Goal: Task Accomplishment & Management: Complete application form

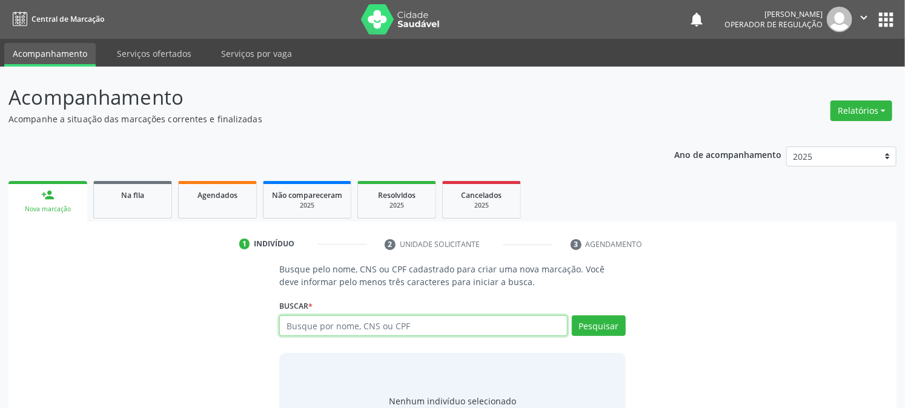
click at [292, 328] on input "text" at bounding box center [423, 326] width 288 height 21
type input "704600132098727"
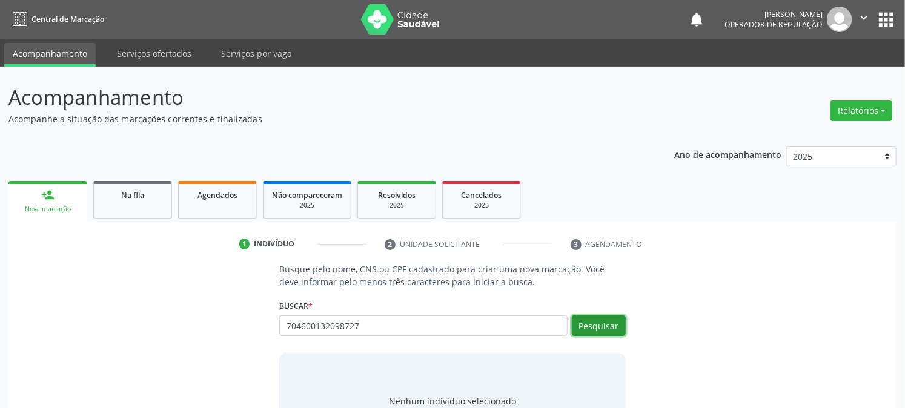
click at [600, 330] on button "Pesquisar" at bounding box center [599, 326] width 54 height 21
type input "704600132098727"
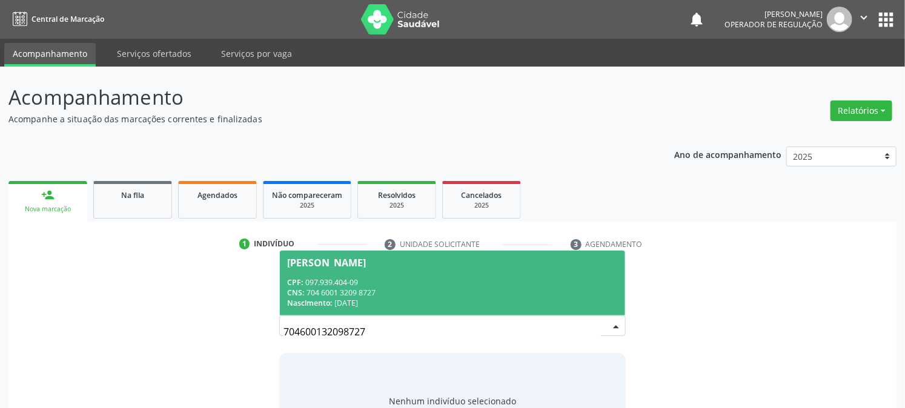
click at [328, 280] on div "CPF: 097.939.404-09" at bounding box center [452, 282] width 330 height 10
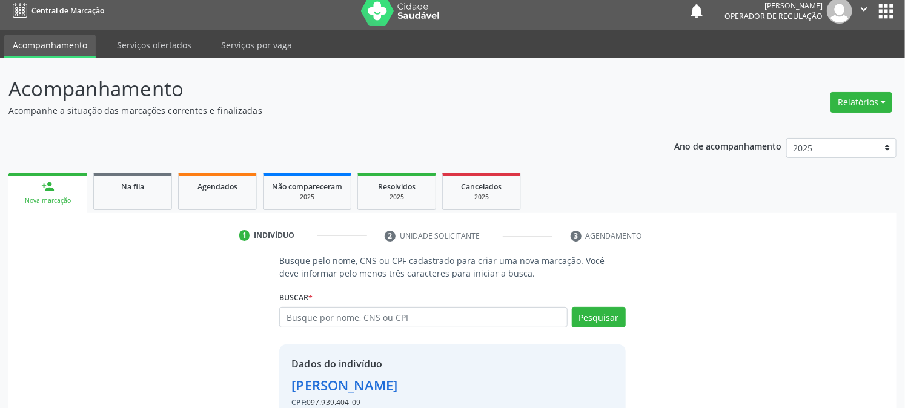
scroll to position [76, 0]
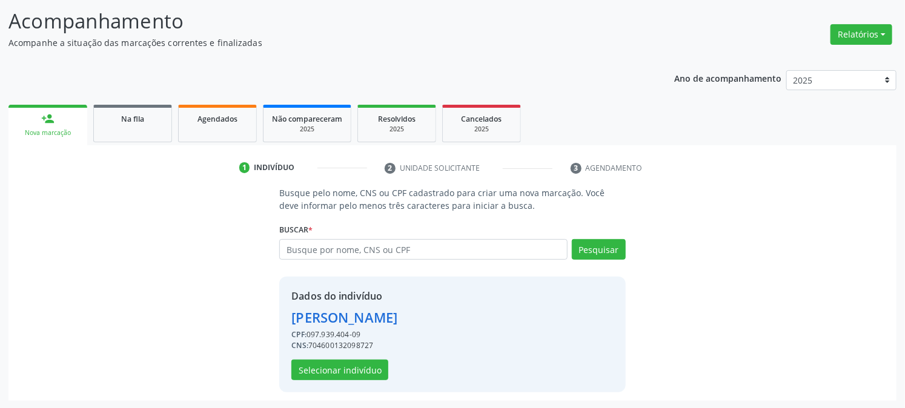
click at [352, 383] on div "Dados do indivíduo Albaniza Vitorino Arruda Dionísio CPF: 097.939.404-09 CNS: 7…" at bounding box center [452, 335] width 346 height 116
click at [348, 371] on button "Selecionar indivíduo" at bounding box center [339, 370] width 97 height 21
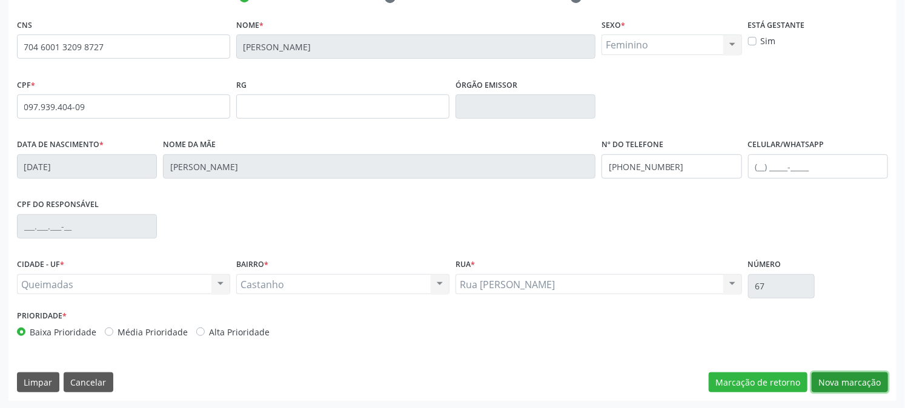
click at [862, 380] on button "Nova marcação" at bounding box center [850, 382] width 76 height 21
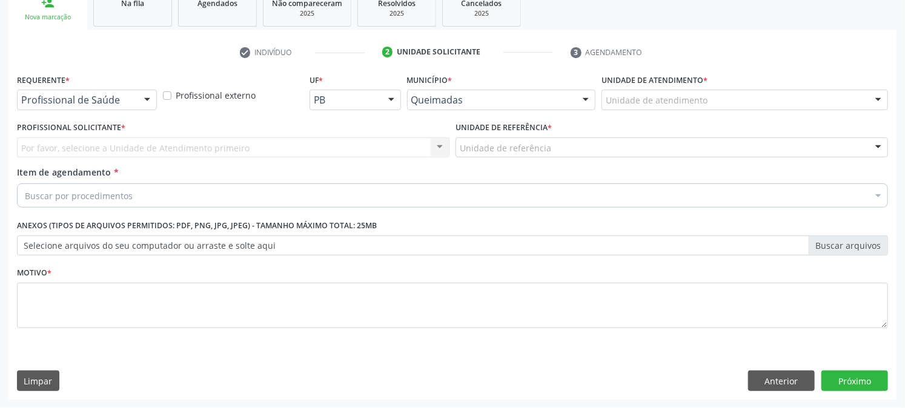
scroll to position [191, 0]
click at [45, 78] on label "Requerente *" at bounding box center [43, 80] width 53 height 19
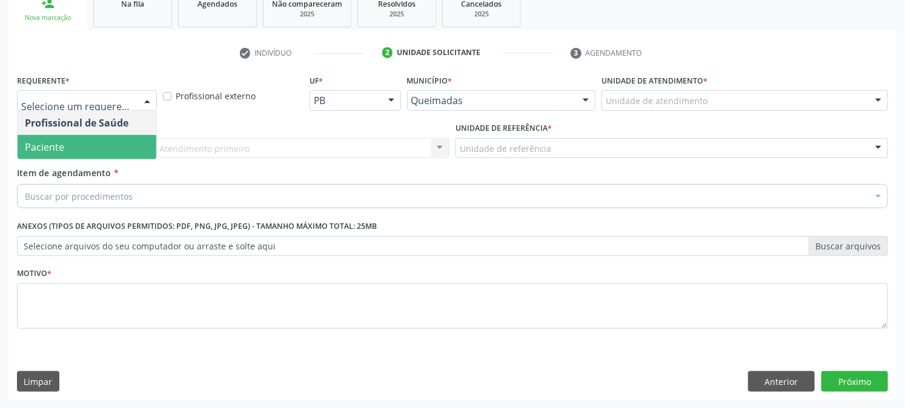
click at [59, 144] on span "Paciente" at bounding box center [44, 147] width 39 height 13
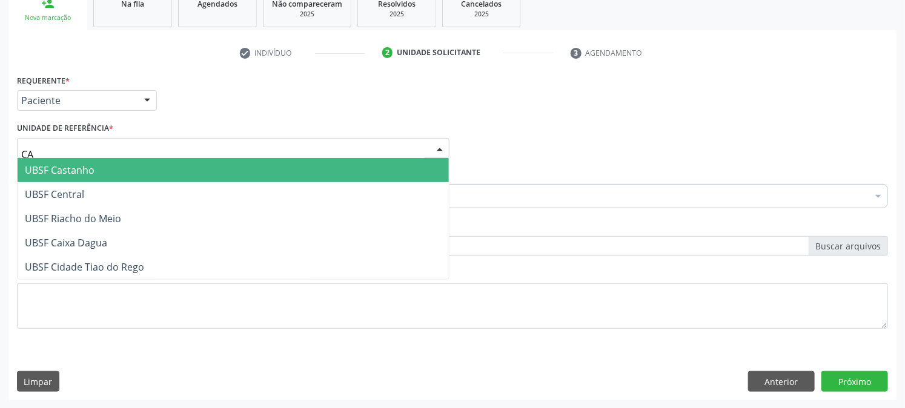
type input "CAS"
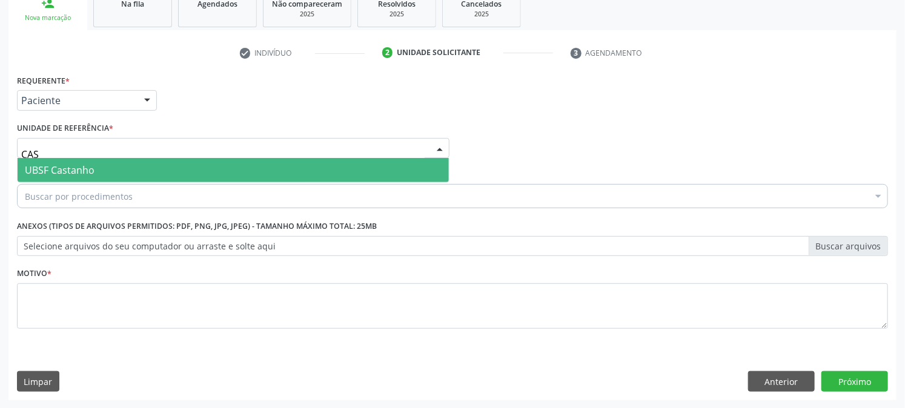
click at [76, 171] on span "UBSF Castanho" at bounding box center [60, 170] width 70 height 13
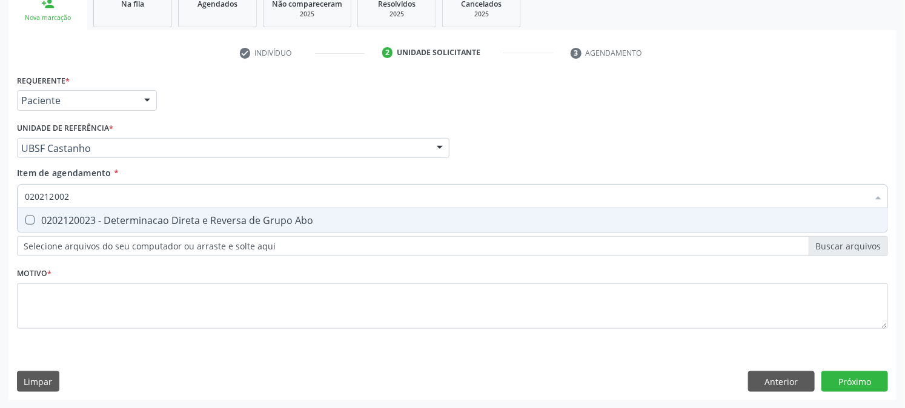
type input "0202120023"
click at [45, 221] on div "0202120023 - Determinacao Direta e Reversa de Grupo Abo" at bounding box center [452, 221] width 855 height 10
checkbox Abo "true"
click at [39, 197] on input "0202120023" at bounding box center [446, 196] width 843 height 24
type input "0"
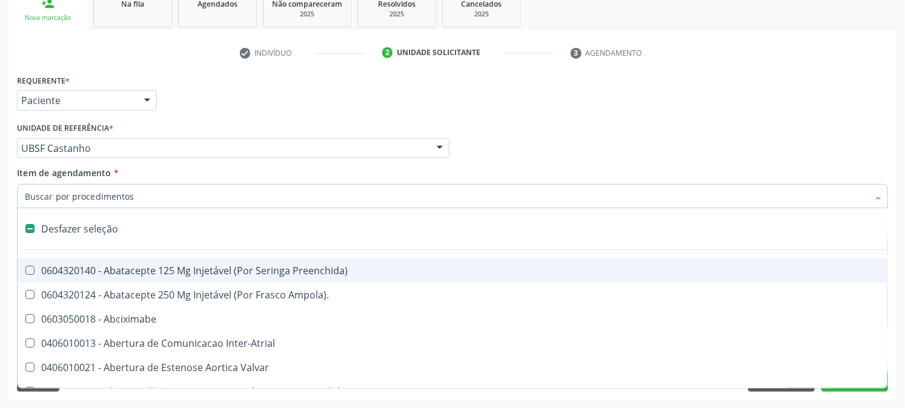
checkbox Preenchida\) "false"
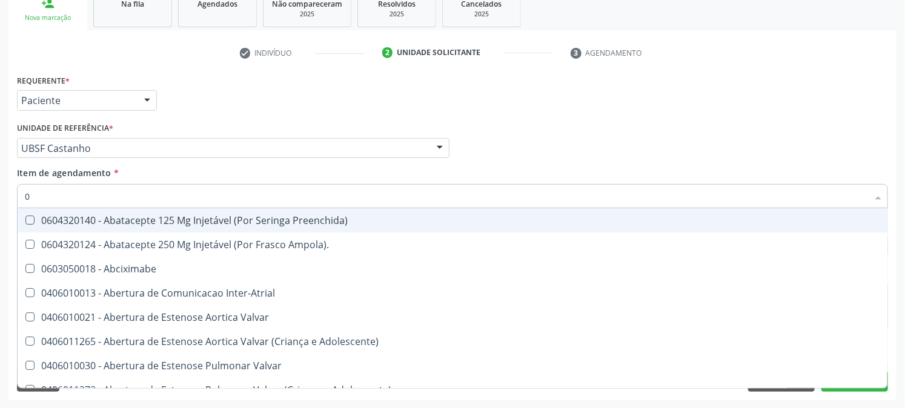
type input "02"
checkbox Ativa "true"
type input "020"
checkbox População "true"
checkbox Ativa "false"
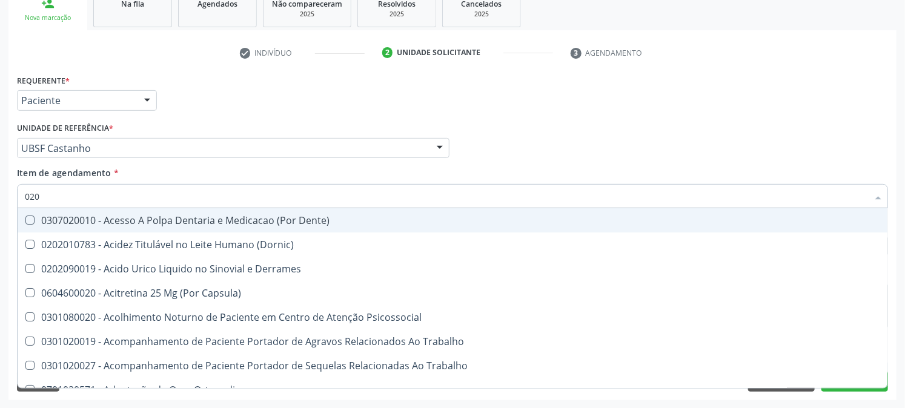
type input "0202"
checkbox Coagulacao "true"
checkbox Abo "false"
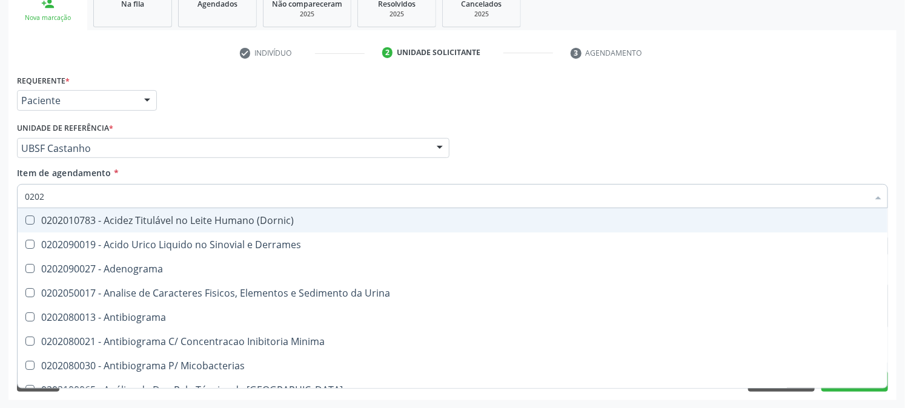
type input "02020"
checkbox Abo "false"
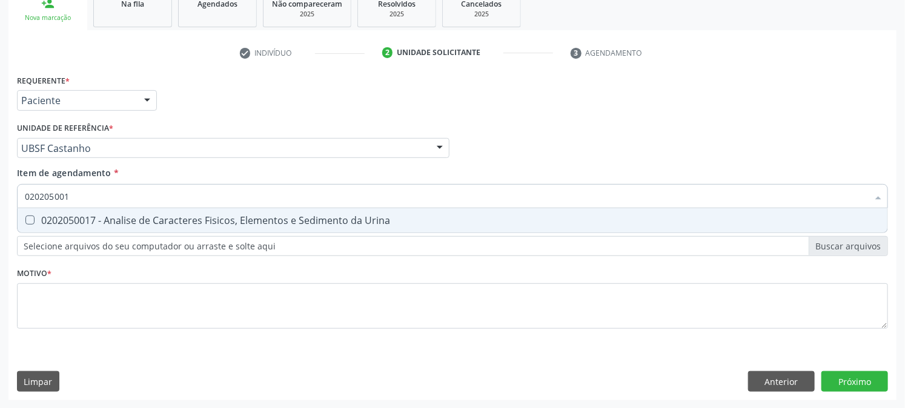
type input "0202050017"
click at [35, 216] on div "0202050017 - Analise de Caracteres Fisicos, Elementos e Sedimento da Urina" at bounding box center [452, 221] width 855 height 10
checkbox Urina "true"
click at [0, 203] on div "Acompanhamento Acompanhe a situação das marcações correntes e finalizadas Relat…" at bounding box center [452, 142] width 905 height 534
checkbox Urina "false"
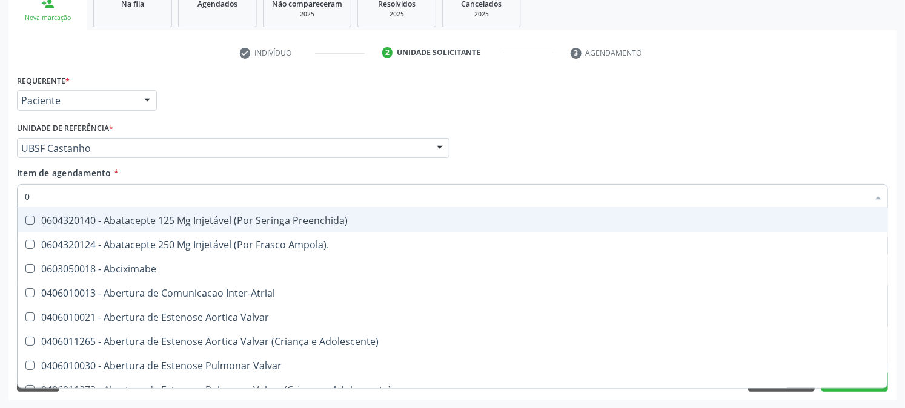
type input "02"
checkbox Psicossocial "true"
checkbox Urina "false"
checkbox Ativa "true"
type input "020"
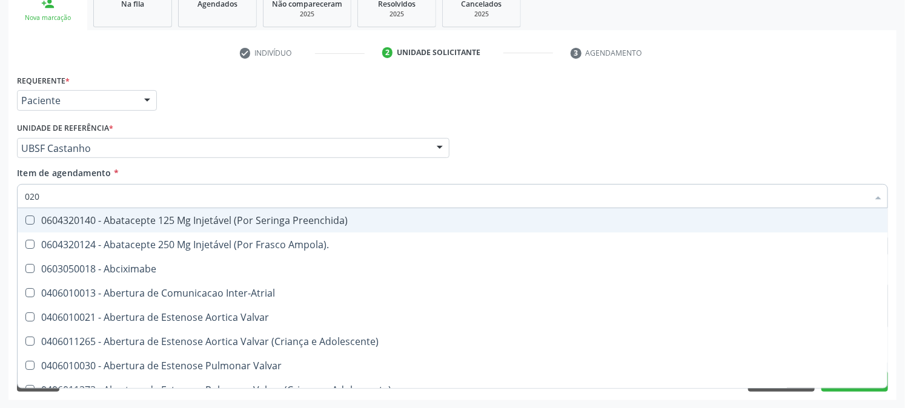
checkbox Rim "true"
checkbox Psicossocial "false"
checkbox População "true"
checkbox Ativa "false"
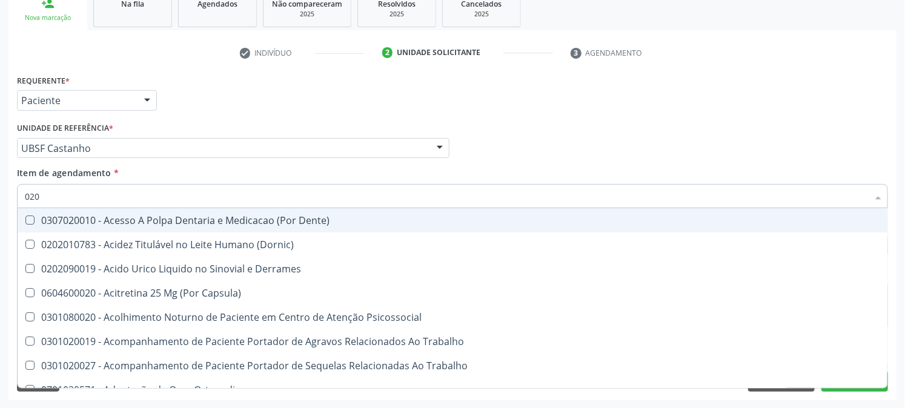
type input "0202"
checkbox Capsula\) "true"
checkbox Urina "false"
checkbox Coagulacao "true"
checkbox Abo "false"
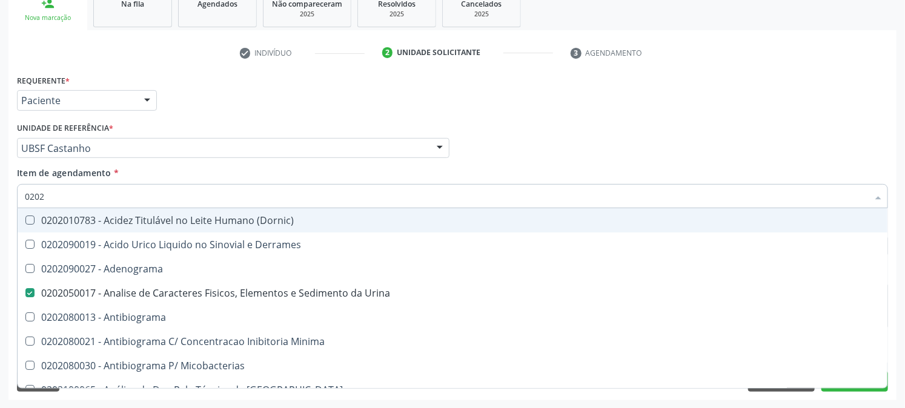
type input "02020"
checkbox Abo "false"
type input "020201"
checkbox Urina "false"
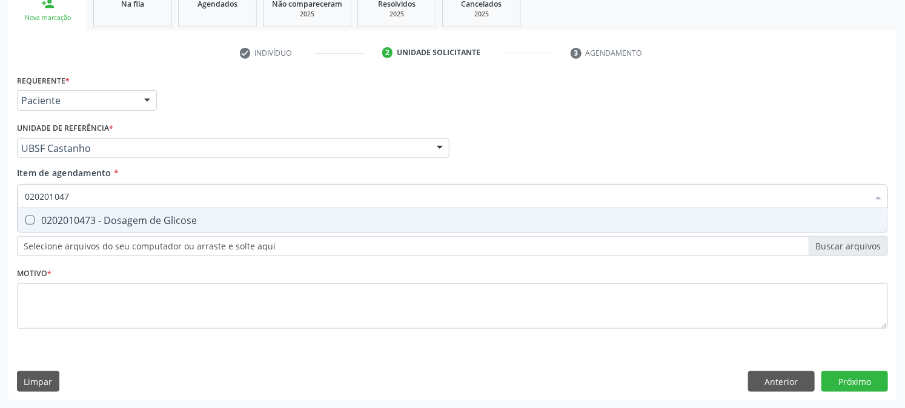
type input "0202010473"
click at [33, 213] on span "0202010473 - Dosagem de Glicose" at bounding box center [453, 220] width 870 height 24
checkbox Glicose "true"
drag, startPoint x: 85, startPoint y: 197, endPoint x: 1, endPoint y: 207, distance: 84.1
click at [0, 202] on div "Acompanhamento Acompanhe a situação das marcações correntes e finalizadas Relat…" at bounding box center [452, 142] width 905 height 534
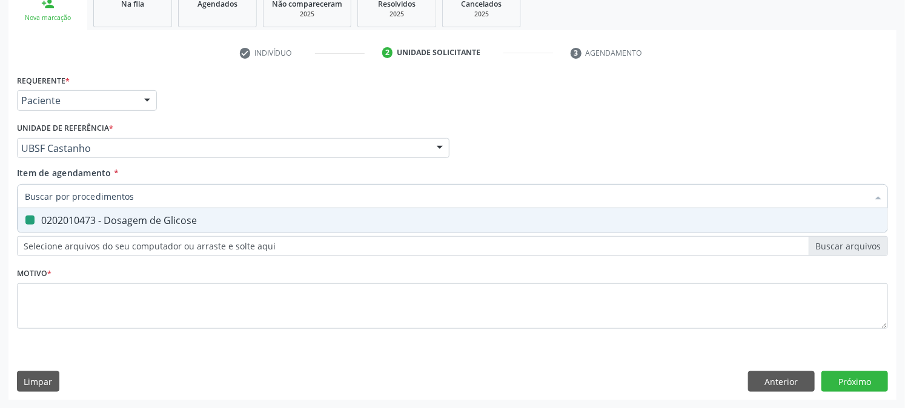
checkbox Glicose "false"
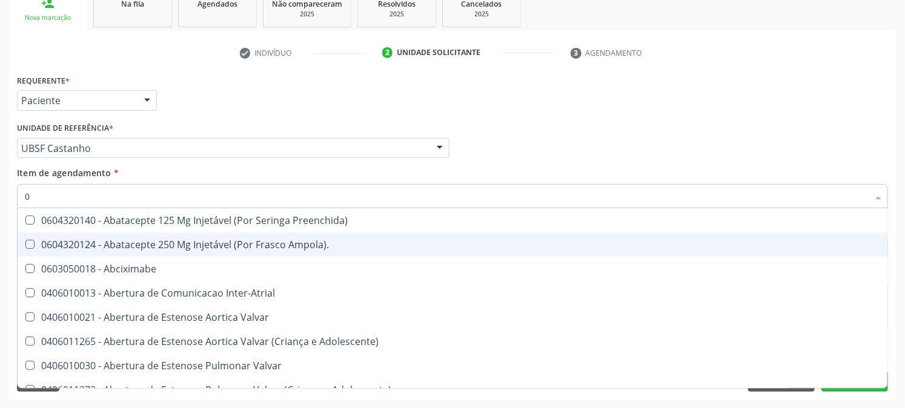
type input "02"
checkbox Psicossocial "true"
checkbox Urina "false"
checkbox Ativa "true"
checkbox Comprimido\) "true"
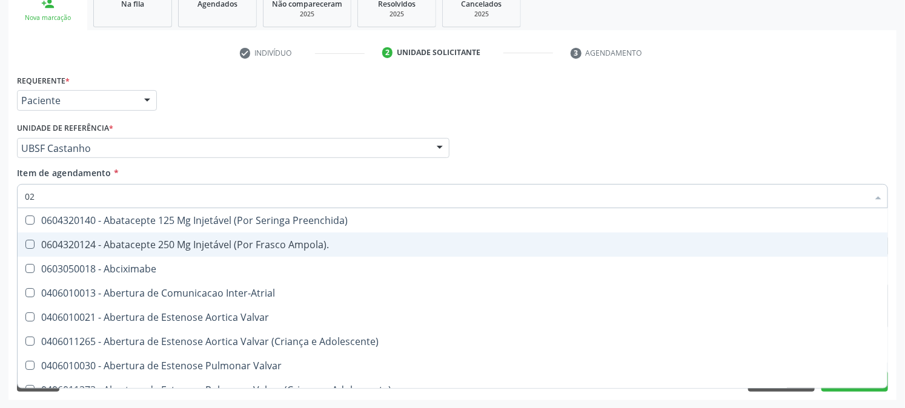
type input "020"
checkbox Rim "true"
checkbox Psicossocial "false"
checkbox População "true"
checkbox Ativa "false"
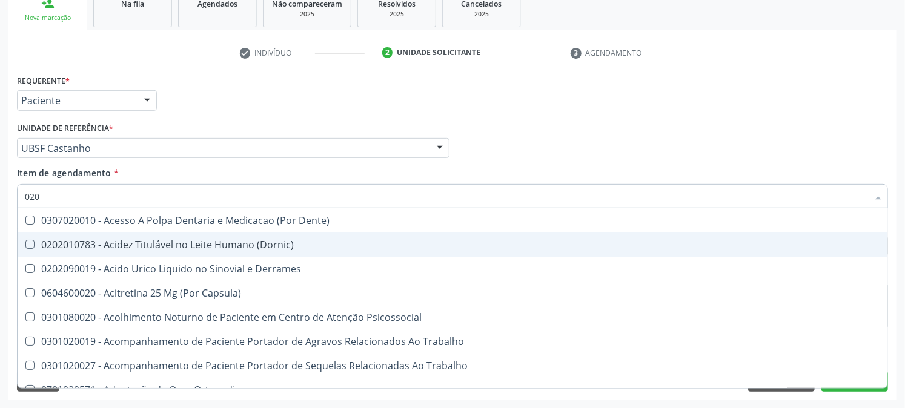
type input "0202"
checkbox Capsula\) "true"
checkbox Urina "false"
checkbox Coagulacao "true"
checkbox Cortante "true"
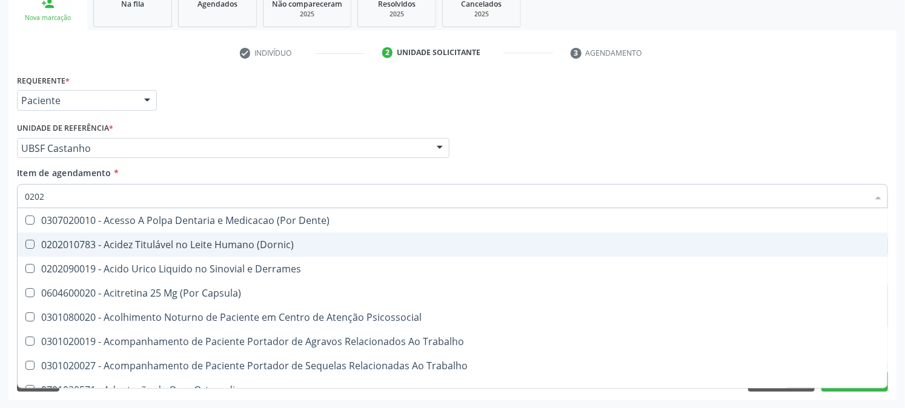
checkbox Abo "false"
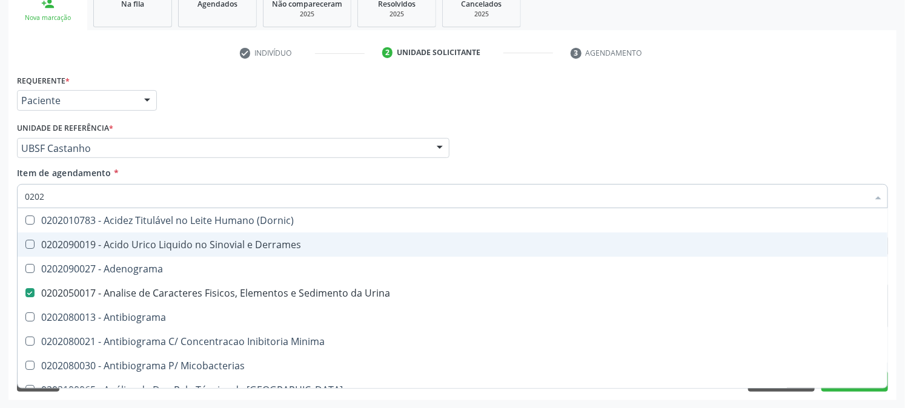
type input "02020"
checkbox Abo "false"
checkbox Xiii "true"
checkbox Glicose "false"
type input "020202"
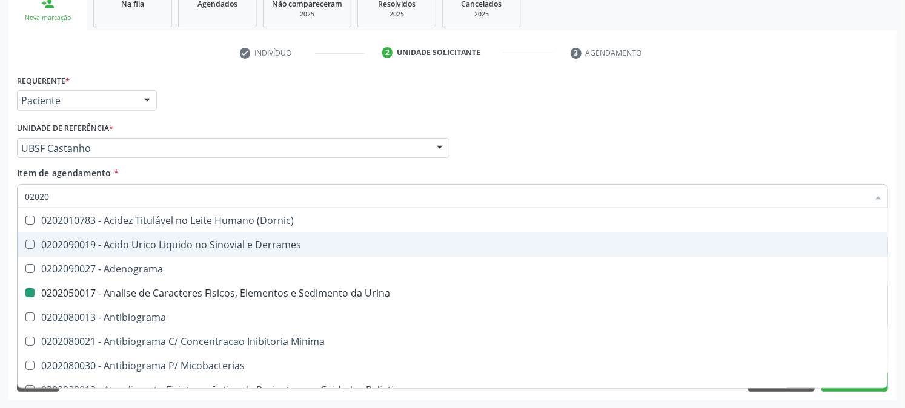
checkbox Urina "false"
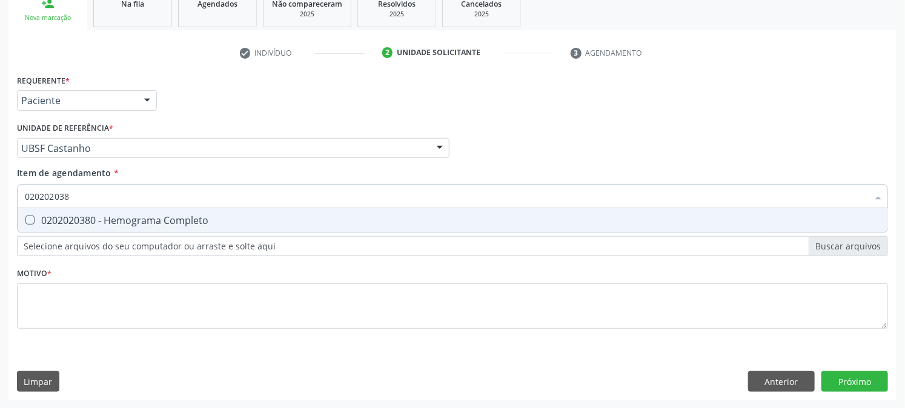
type input "0202020380"
click at [172, 220] on div "0202020380 - Hemograma Completo" at bounding box center [452, 221] width 855 height 10
checkbox Completo "true"
drag, startPoint x: 77, startPoint y: 198, endPoint x: 0, endPoint y: 224, distance: 81.2
click at [0, 223] on div "Acompanhamento Acompanhe a situação das marcações correntes e finalizadas Relat…" at bounding box center [452, 142] width 905 height 534
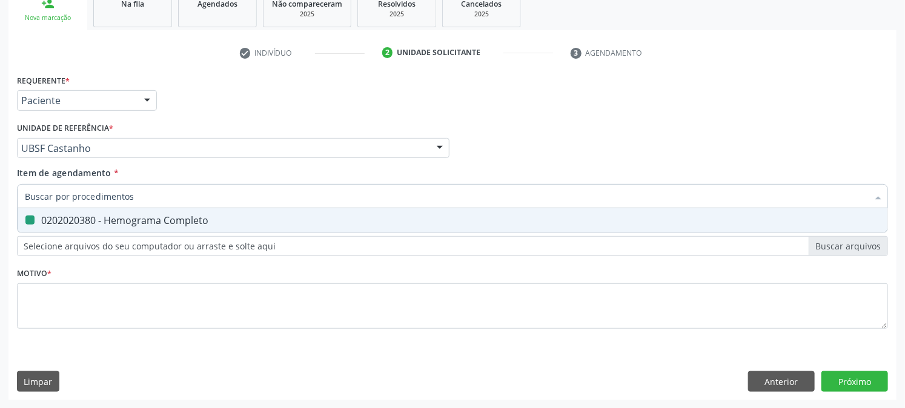
checkbox Completo "false"
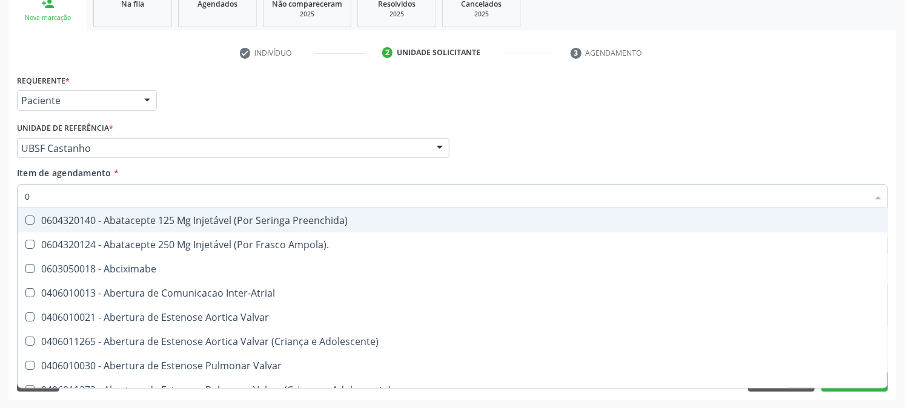
type input "02"
checkbox Psicossocial "true"
checkbox Urina "false"
checkbox Ativa "true"
checkbox Comprimido\) "true"
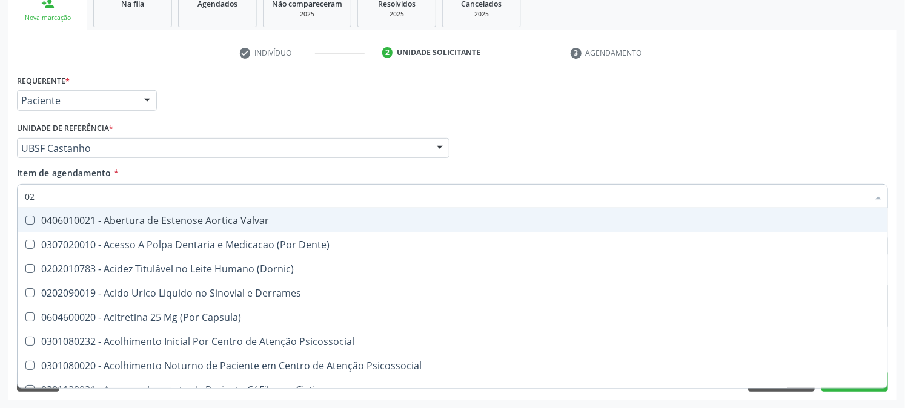
type input "020"
checkbox Frasco-Ampola\) "true"
checkbox Urina "false"
checkbox Creatinina "true"
checkbox Abo "false"
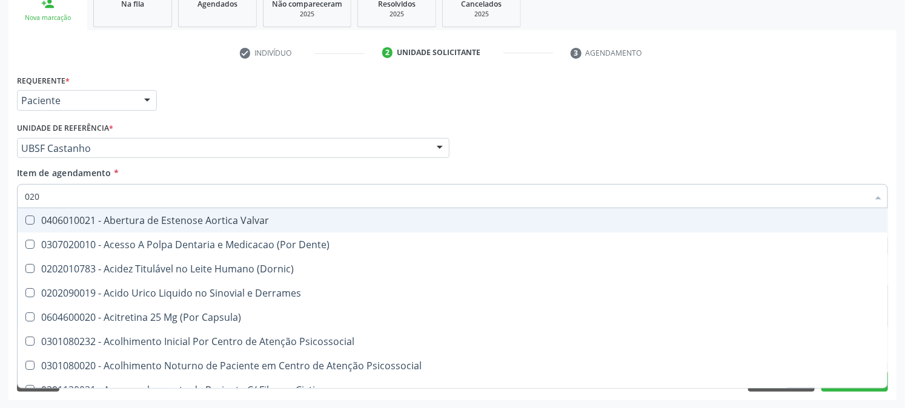
checkbox Osmolaridade "true"
checkbox Glicose "false"
checkbox Eletro-Oculografia "true"
type input "0202"
checkbox Derrames "true"
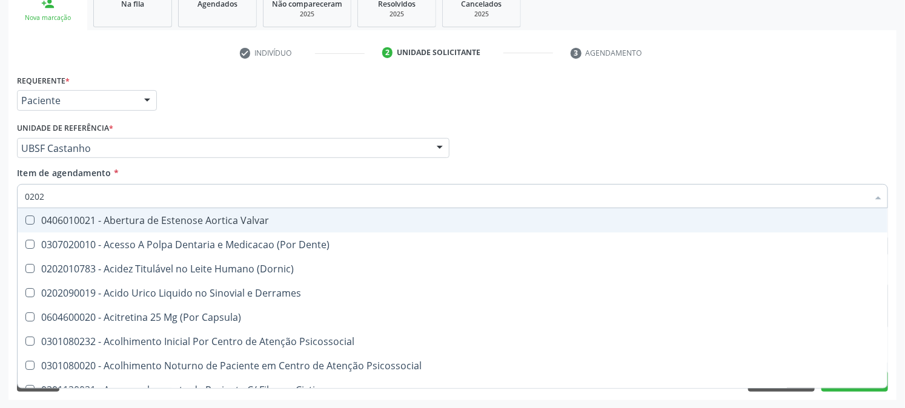
checkbox Frasco-Ampola\) "false"
checkbox Solo "true"
checkbox Epidemiológica "true"
checkbox Septostomia "true"
checkbox Creatinina "false"
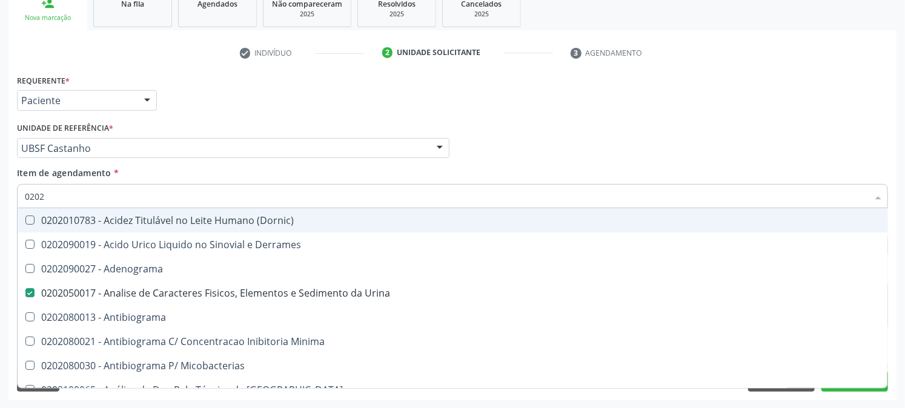
type input "02020"
checkbox Abo "false"
checkbox Xiii "true"
checkbox Glicose "false"
checkbox Zinco "true"
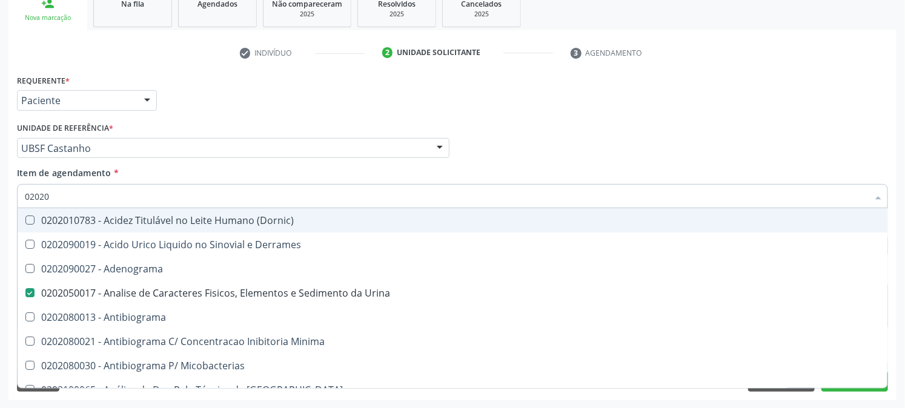
checkbox Completo "false"
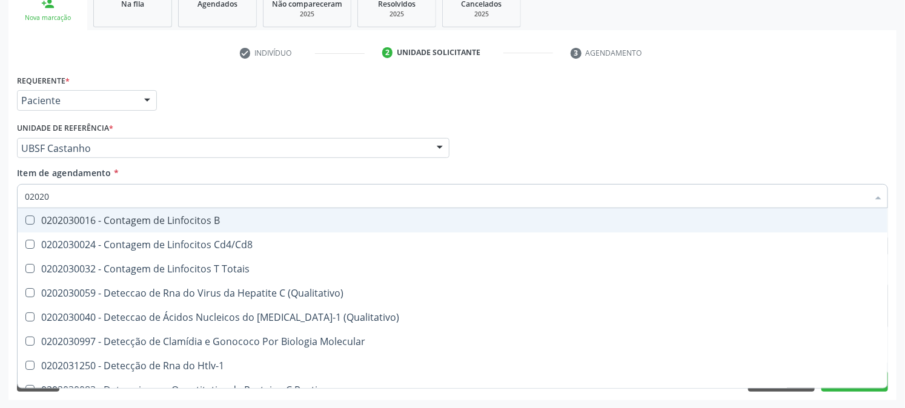
type input "020203"
checkbox \(Qualitativo\) "false"
checkbox Completo "true"
type input "0202030"
checkbox Completo "false"
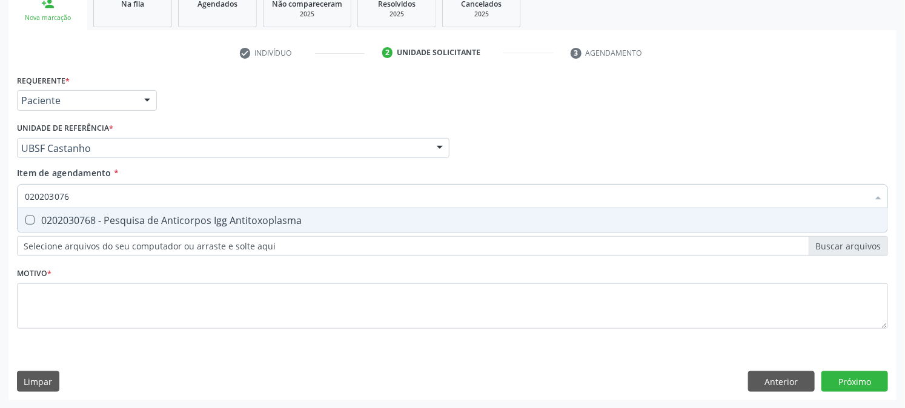
type input "0202030768"
click at [26, 216] on Antitoxoplasma at bounding box center [29, 220] width 9 height 9
click at [25, 216] on Antitoxoplasma "checkbox" at bounding box center [22, 220] width 8 height 8
checkbox Antitoxoplasma "true"
drag, startPoint x: 0, startPoint y: 211, endPoint x: 0, endPoint y: 222, distance: 11.5
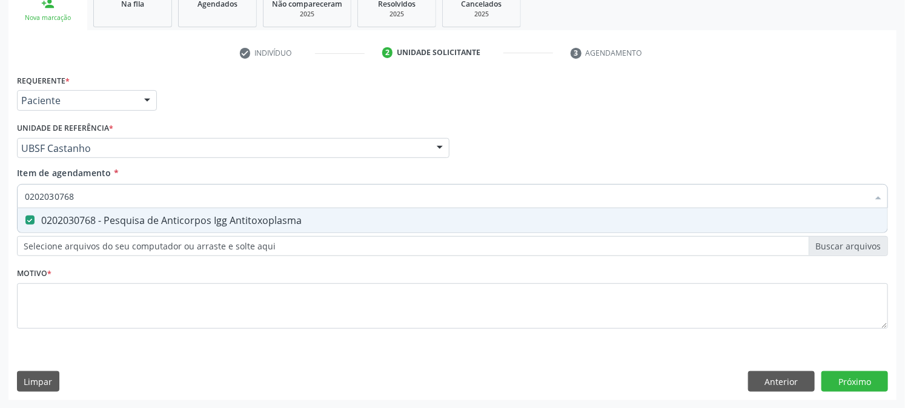
click at [0, 222] on div "Acompanhamento Acompanhe a situação das marcações correntes e finalizadas Relat…" at bounding box center [452, 142] width 905 height 534
checkbox Antitoxoplasma "false"
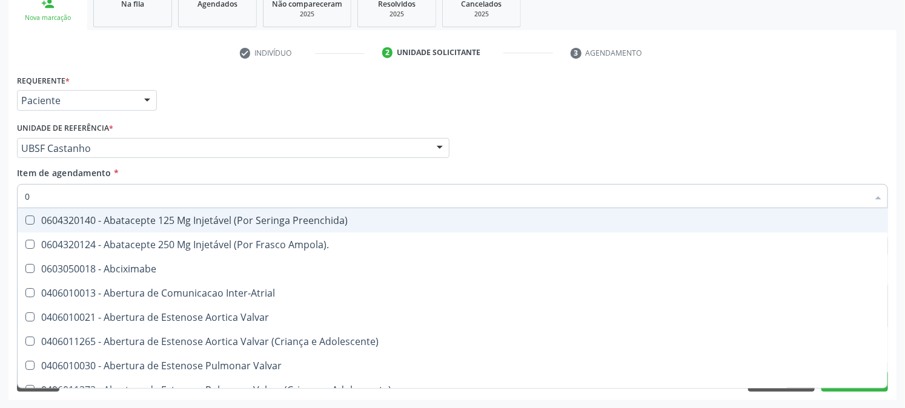
type input "02"
checkbox Psicossocial "true"
checkbox Urina "false"
checkbox Ativa "true"
checkbox Comprimido\) "true"
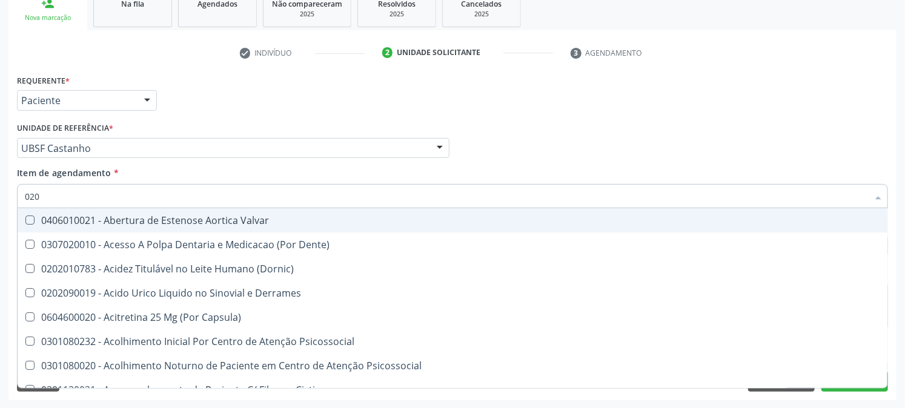
type input "0202"
checkbox Derrames "true"
checkbox Frasco-Ampola\) "false"
checkbox Solo "true"
checkbox Urina "false"
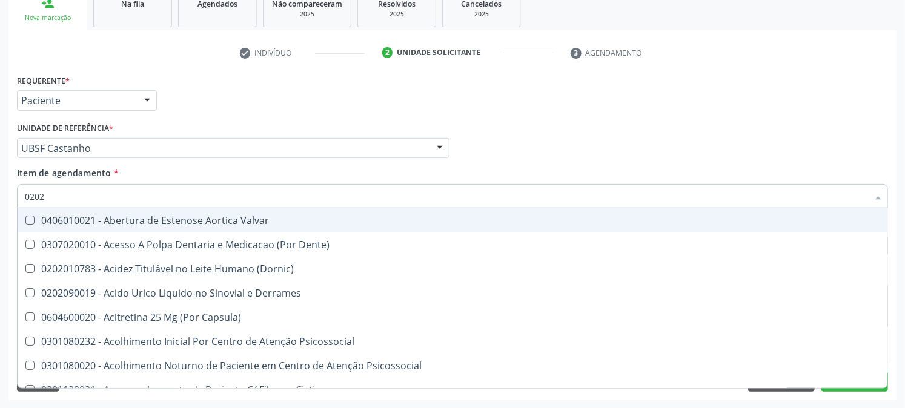
checkbox Epidemiológica "true"
checkbox Septostomia "true"
checkbox Creatinina "false"
checkbox Contraste "true"
checkbox Abo "false"
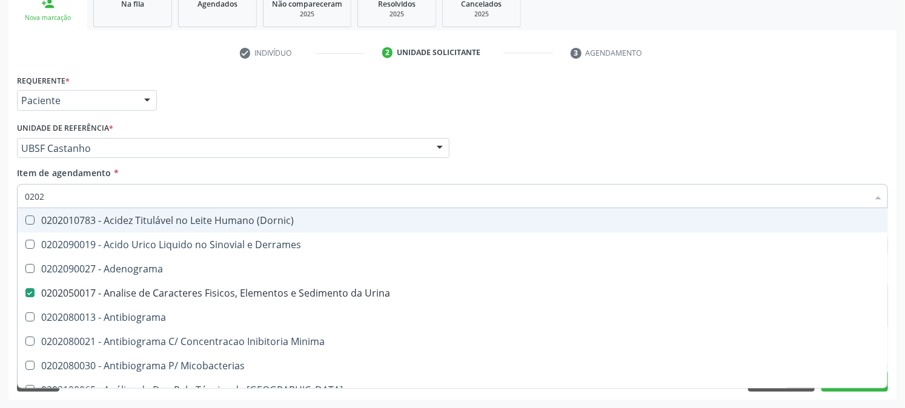
type input "02020"
checkbox Abo "false"
checkbox Xiii "true"
checkbox Glicose "false"
checkbox Zinco "true"
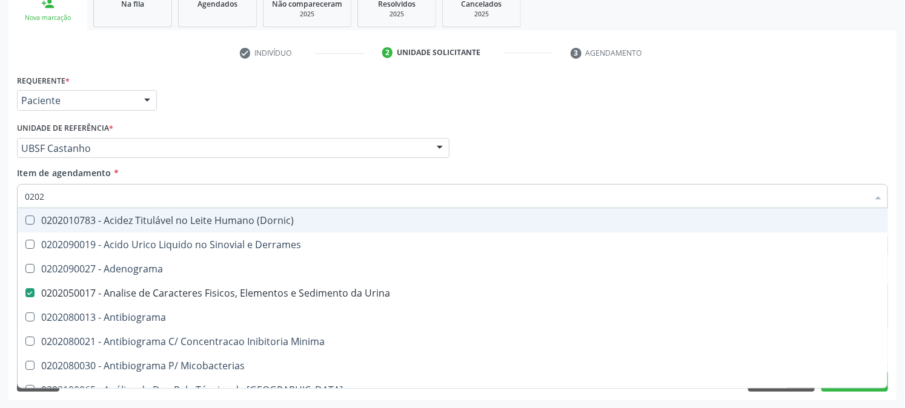
checkbox Completo "false"
checkbox Oncologia "true"
checkbox Antitoxoplasma "false"
type input "020203"
checkbox Urina "false"
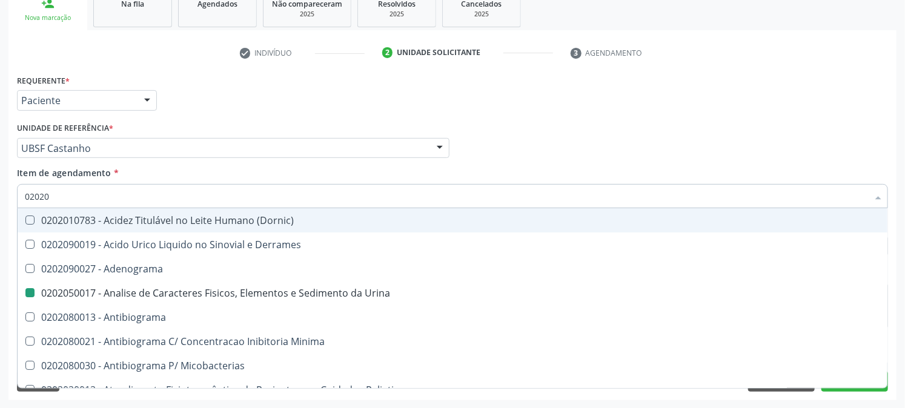
checkbox Molecular "true"
checkbox Aluminio "true"
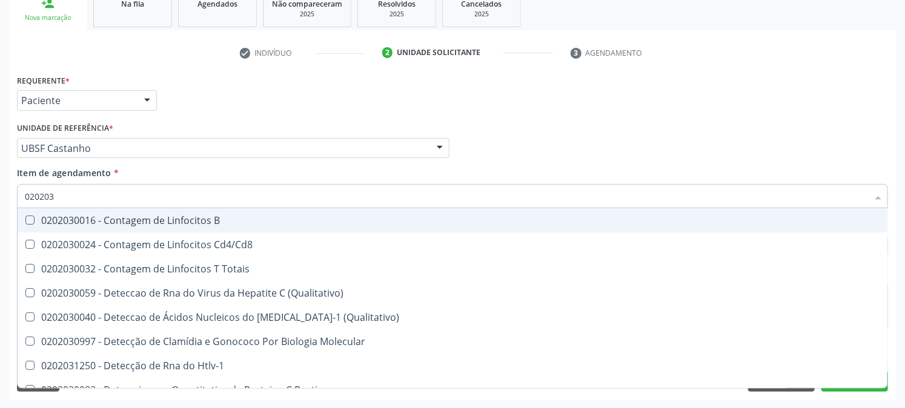
type input "0202030"
checkbox Completo "false"
checkbox Liso "true"
checkbox Antitoxoplasma "false"
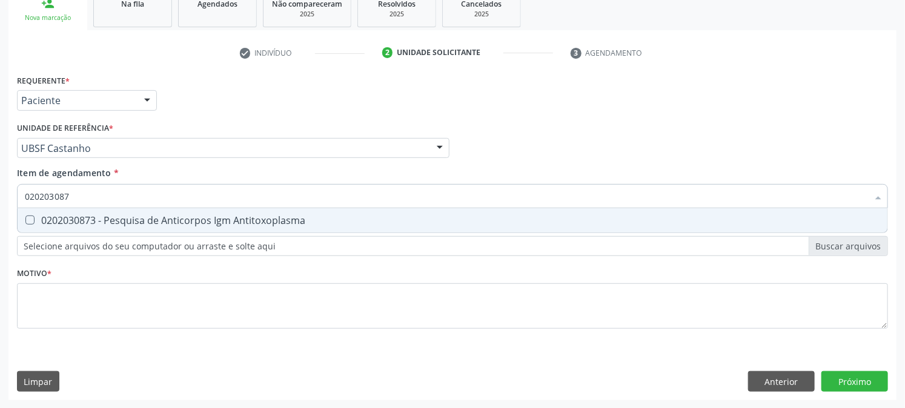
type input "0202030873"
click at [56, 217] on div "0202030873 - Pesquisa de Anticorpos Igm Antitoxoplasma" at bounding box center [452, 221] width 855 height 10
checkbox Antitoxoplasma "true"
drag, startPoint x: 88, startPoint y: 203, endPoint x: 0, endPoint y: 203, distance: 88.4
click at [0, 206] on div "Acompanhamento Acompanhe a situação das marcações correntes e finalizadas Relat…" at bounding box center [452, 142] width 905 height 534
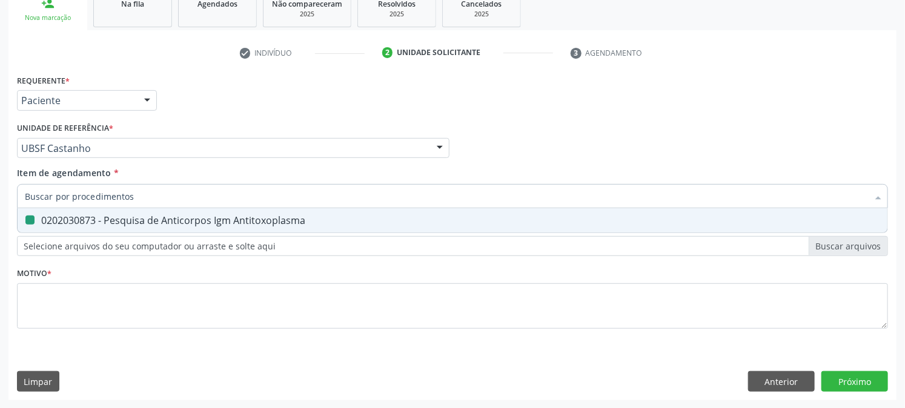
checkbox Antitoxoplasma "false"
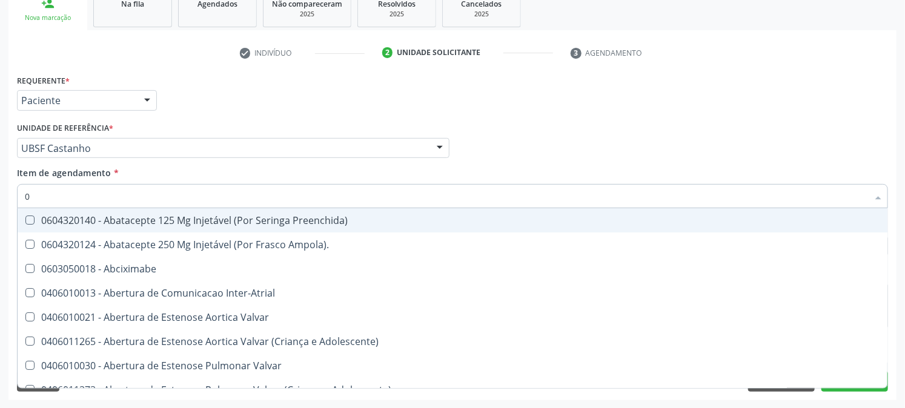
type input "02"
checkbox Psicossocial "true"
checkbox Urina "false"
checkbox Ativa "true"
checkbox Comprimido\) "true"
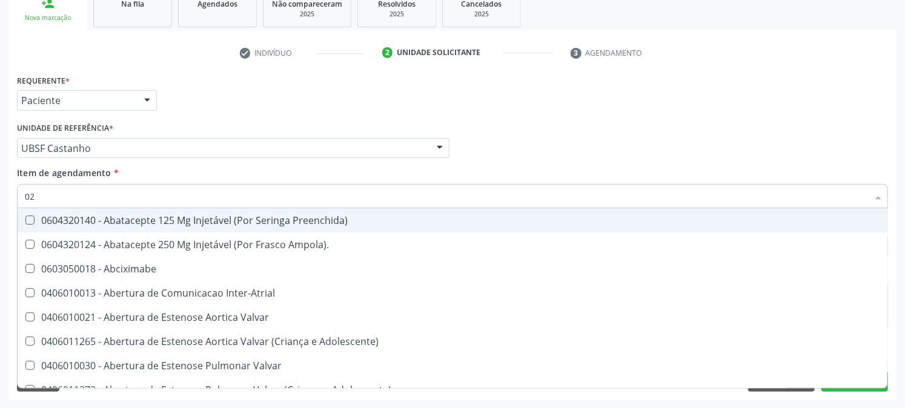
type input "020"
checkbox Rim "true"
checkbox Psicossocial "false"
checkbox População "true"
checkbox Ativa "false"
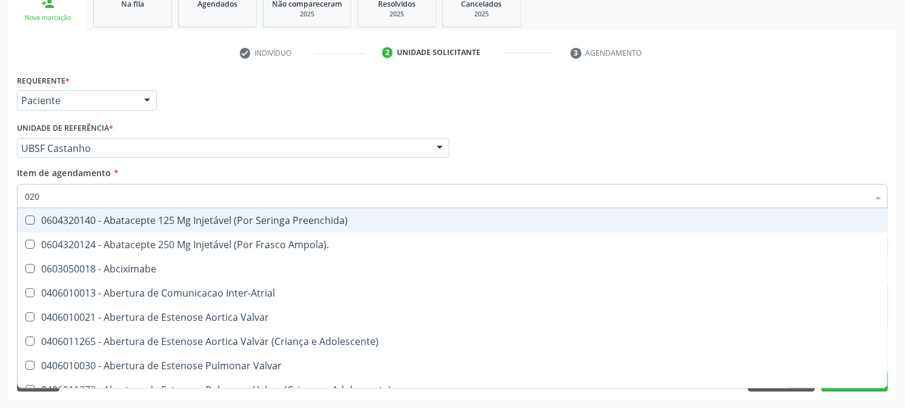
checkbox Ampola\) "true"
checkbox Comprimido\) "false"
checkbox Revisao "true"
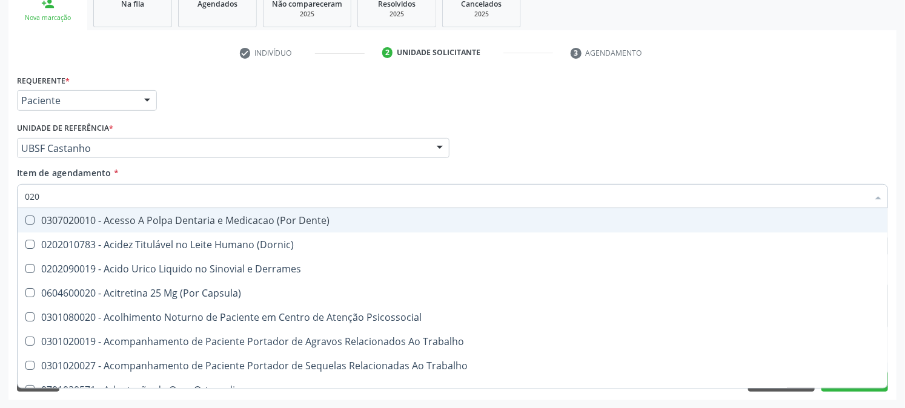
type input "0202"
checkbox Capsula\) "true"
checkbox Urina "false"
checkbox Coagulacao "true"
checkbox Cortante "true"
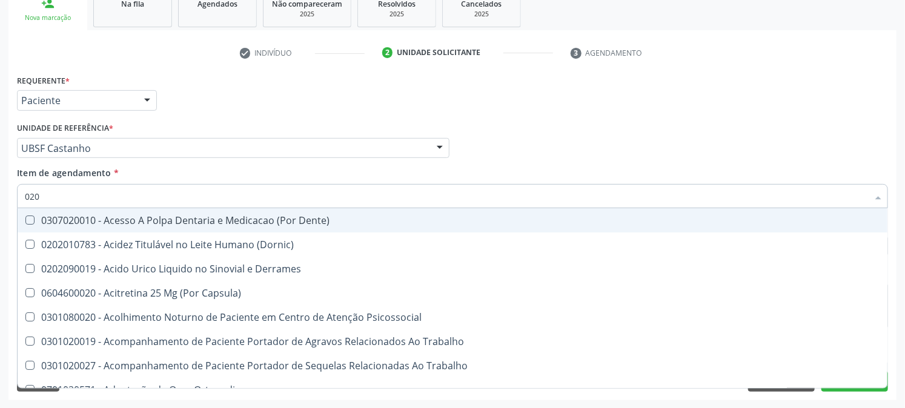
checkbox Revisao "true"
checkbox Abo "false"
checkbox Bandas\) "true"
checkbox Glomerular "true"
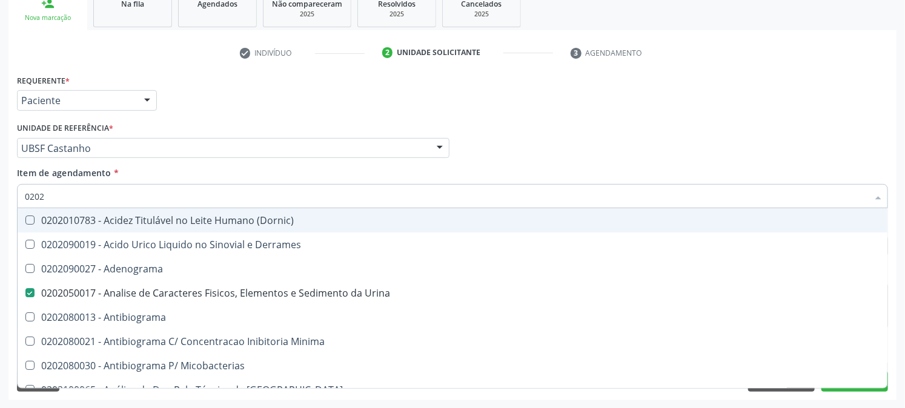
type input "02020"
checkbox Abo "false"
checkbox Xiii "true"
checkbox Glicose "false"
checkbox Zinco "true"
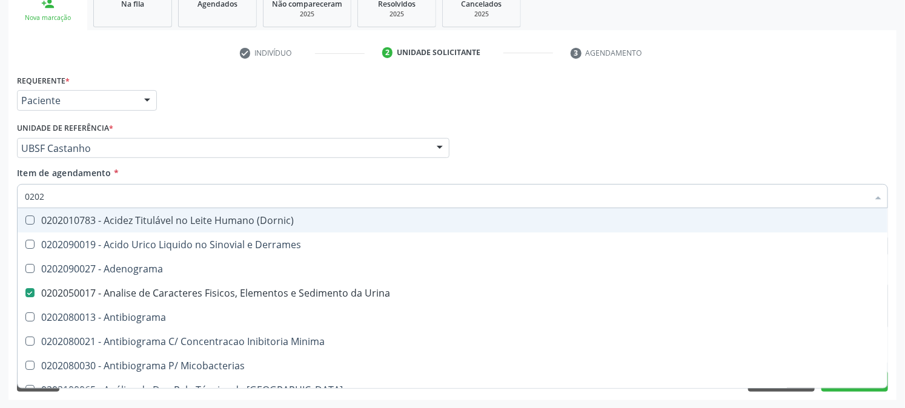
checkbox Completo "false"
checkbox Oncologia "true"
checkbox Anticardiolipina "true"
checkbox Antitoxoplasma "false"
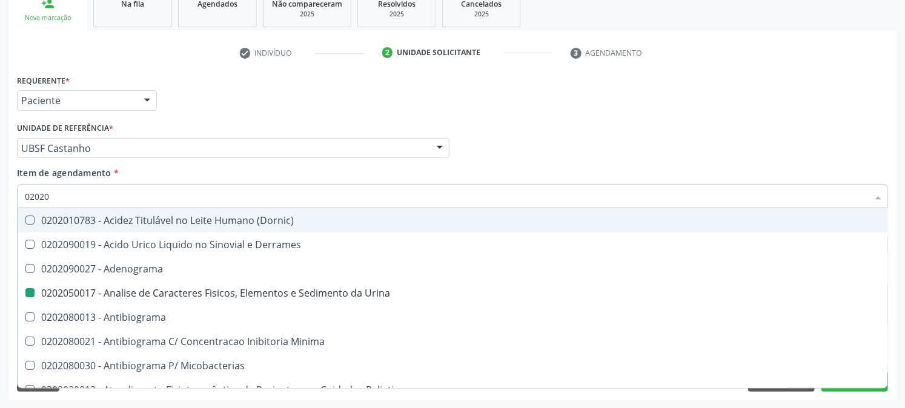
type input "020203"
checkbox Urina "false"
checkbox Molecular "true"
checkbox Aluminio "true"
checkbox III "true"
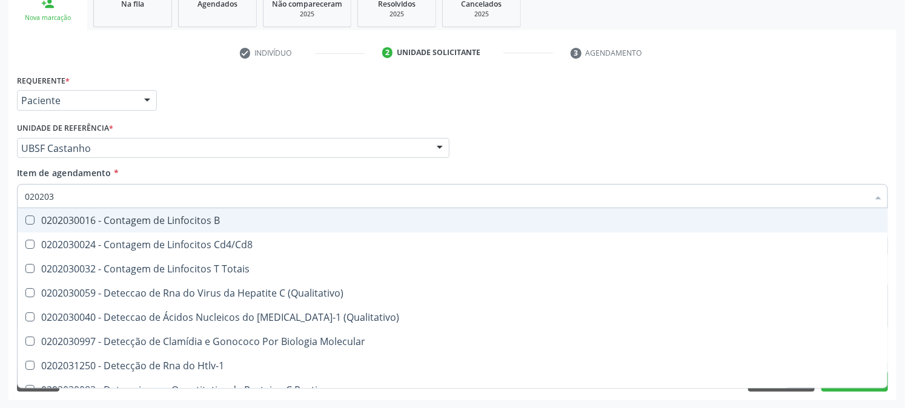
type input "0202030"
checkbox Completo "false"
checkbox Liso "true"
checkbox \(Anti-Hdv\) "true"
checkbox Antitoxoplasma "false"
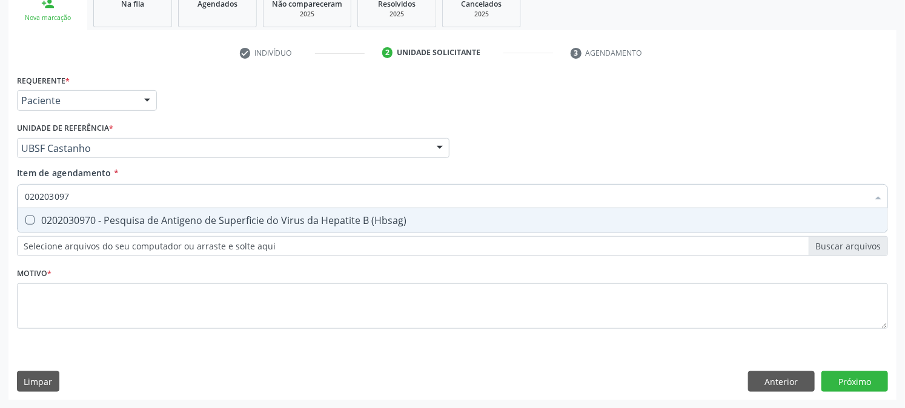
type input "0202030970"
click at [47, 225] on div "0202030970 - Pesquisa de Antigeno de Superficie do Virus da Hepatite B (Hbsag)" at bounding box center [452, 221] width 855 height 10
checkbox \(Hbsag\) "true"
click at [0, 199] on div "Acompanhamento Acompanhe a situação das marcações correntes e finalizadas Relat…" at bounding box center [452, 142] width 905 height 534
checkbox \(Hbsag\) "false"
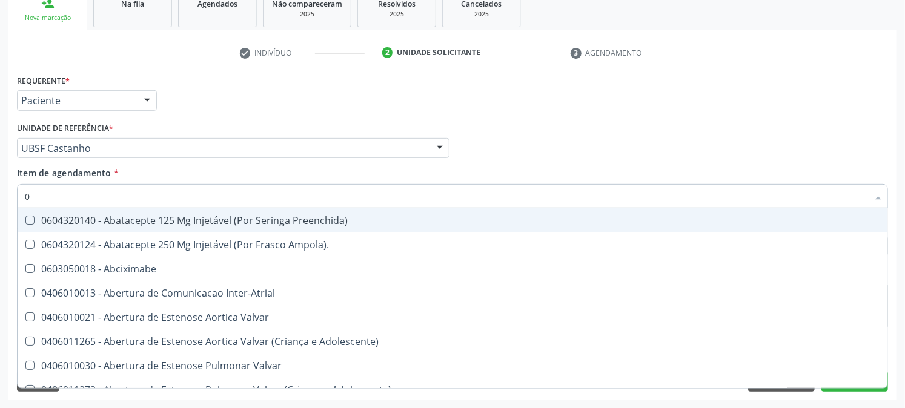
type input "02"
checkbox Psicossocial "true"
checkbox Urina "false"
checkbox Ativa "true"
checkbox Comprimido\) "true"
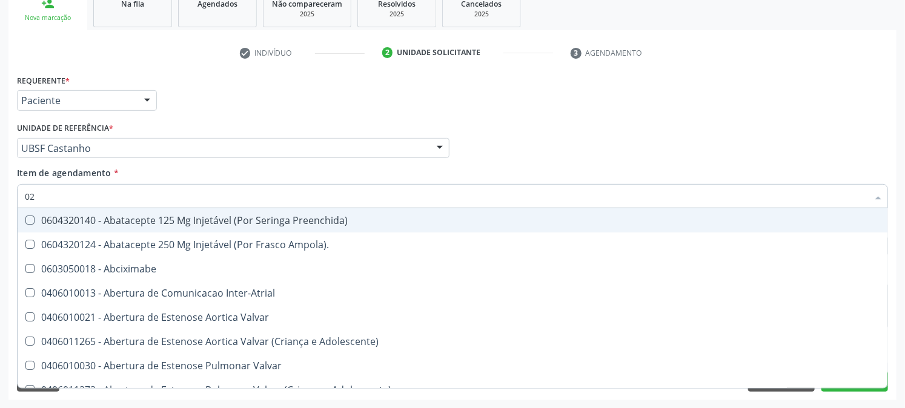
type input "020"
checkbox Rim "true"
checkbox Psicossocial "false"
checkbox População "true"
checkbox Ativa "false"
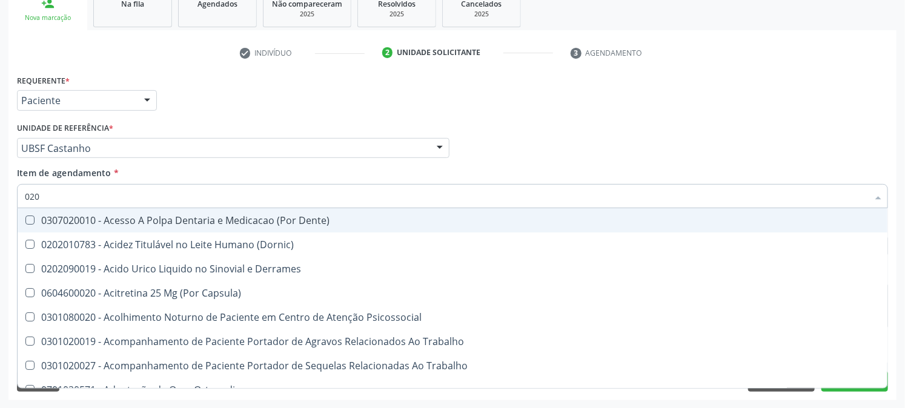
type input "0202"
checkbox Capsula\) "true"
checkbox Urina "false"
checkbox Coagulacao "true"
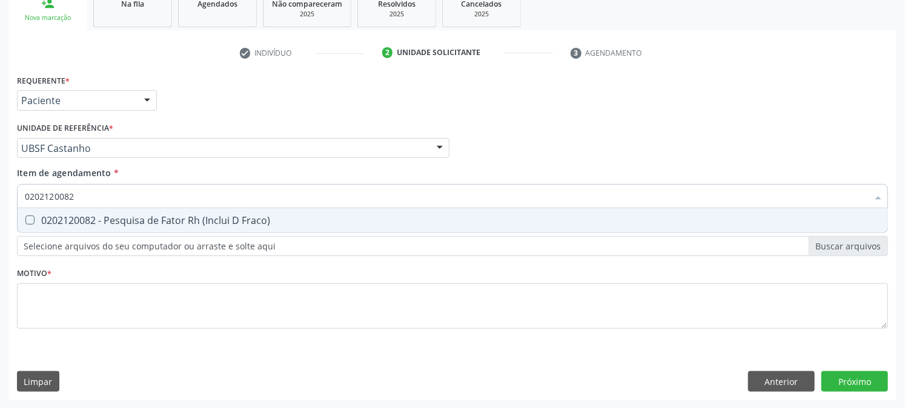
click at [50, 216] on div "0202120082 - Pesquisa de Fator Rh (Inclui D Fraco)" at bounding box center [452, 221] width 855 height 10
drag, startPoint x: 77, startPoint y: 195, endPoint x: 0, endPoint y: 195, distance: 76.9
click at [0, 195] on div "Acompanhamento Acompanhe a situação das marcações correntes e finalizadas Relat…" at bounding box center [452, 142] width 905 height 534
drag, startPoint x: 82, startPoint y: 190, endPoint x: 0, endPoint y: 197, distance: 82.0
click at [0, 197] on div "Acompanhamento Acompanhe a situação das marcações correntes e finalizadas Relat…" at bounding box center [452, 142] width 905 height 534
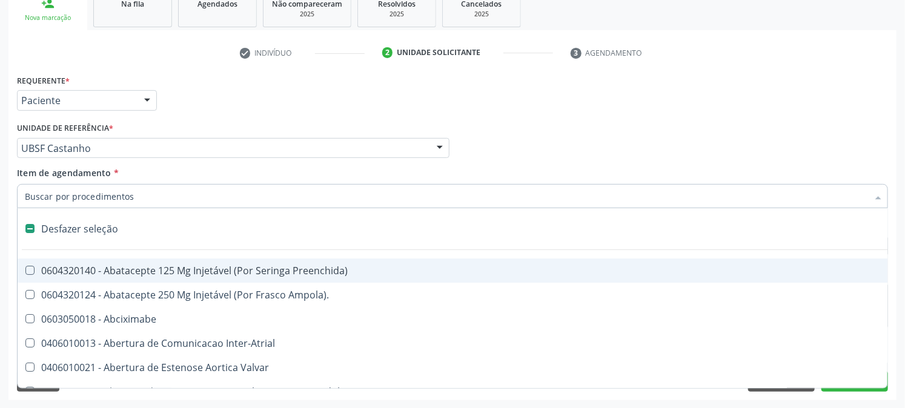
click at [0, 198] on div "Acompanhamento Acompanhe a situação das marcações correntes e finalizadas Relat…" at bounding box center [452, 142] width 905 height 534
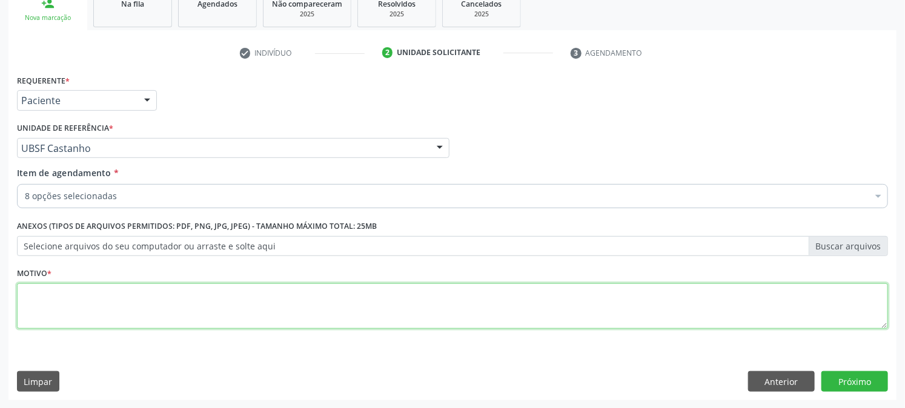
click at [20, 303] on textarea at bounding box center [452, 306] width 871 height 46
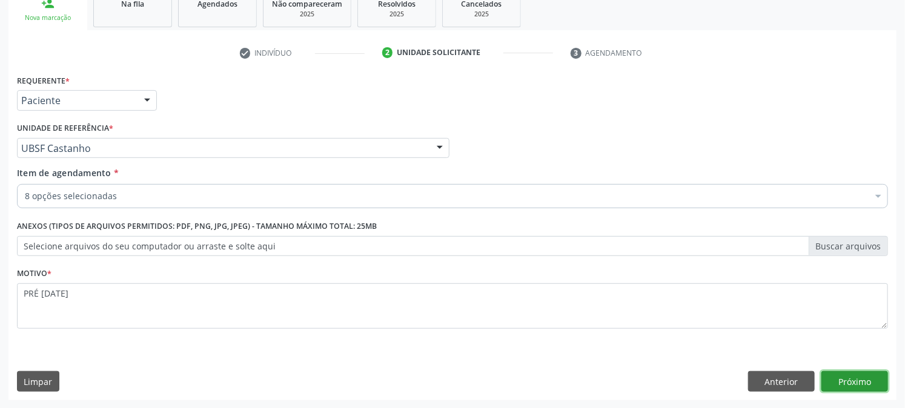
click at [855, 385] on button "Próximo" at bounding box center [854, 381] width 67 height 21
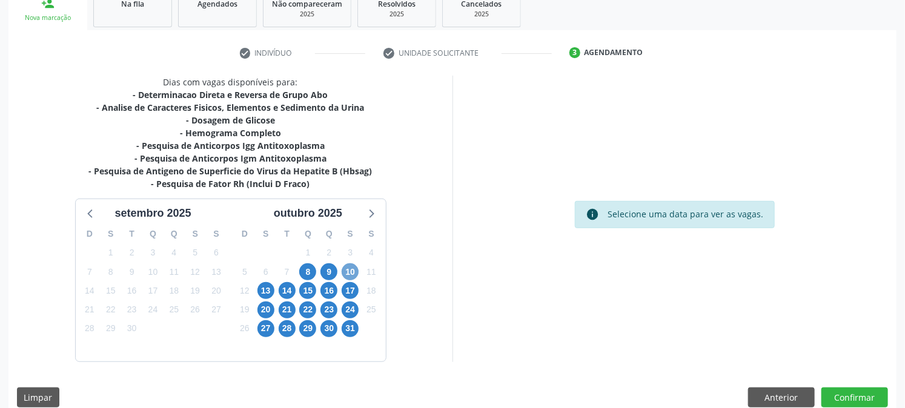
click at [352, 268] on span "10" at bounding box center [350, 271] width 17 height 17
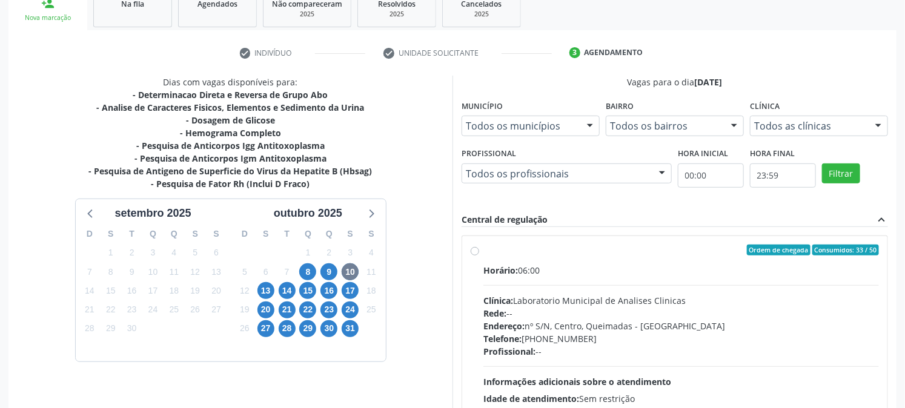
click at [506, 252] on div "Ordem de chegada Consumidos: 33 / 50" at bounding box center [680, 250] width 395 height 11
click at [479, 252] on input "Ordem de chegada Consumidos: 33 / 50 Horário: 06:00 Clínica: Laboratorio Munici…" at bounding box center [475, 250] width 8 height 11
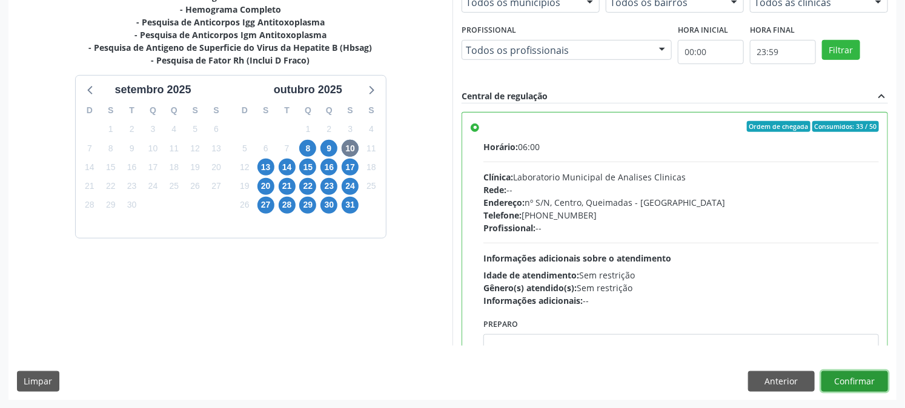
click at [858, 383] on button "Confirmar" at bounding box center [854, 381] width 67 height 21
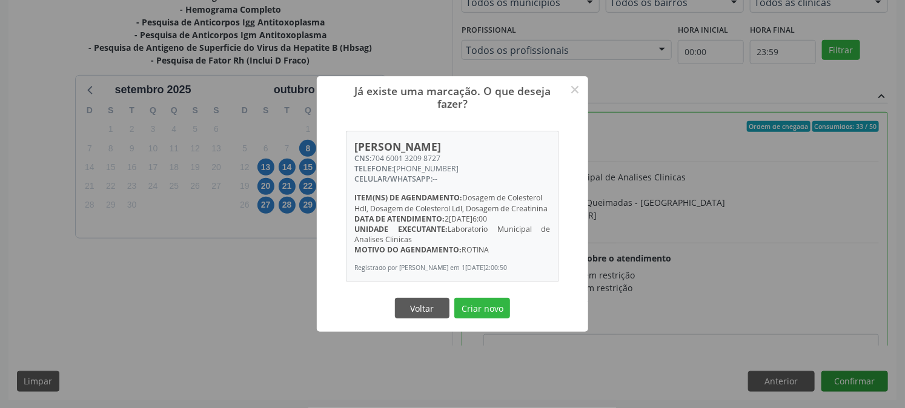
click at [454, 298] on button "Criar novo" at bounding box center [482, 308] width 56 height 21
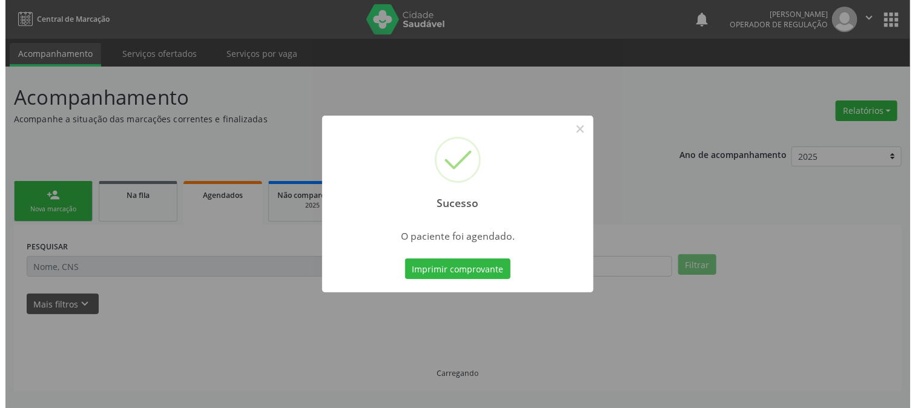
scroll to position [0, 0]
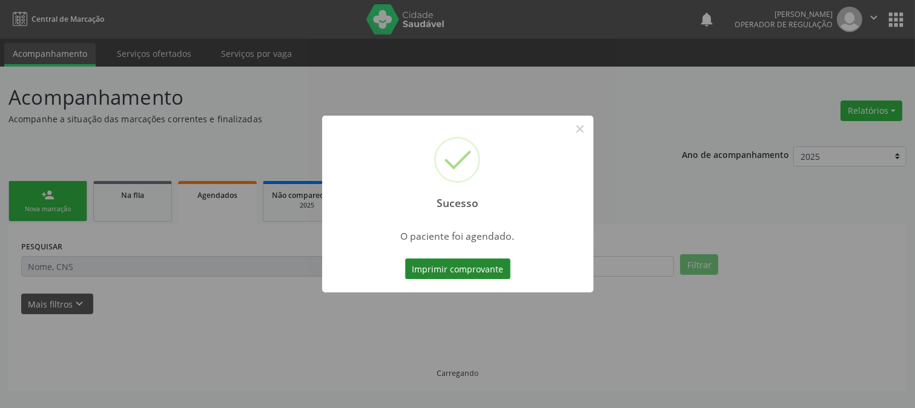
click at [451, 263] on button "Imprimir comprovante" at bounding box center [457, 269] width 105 height 21
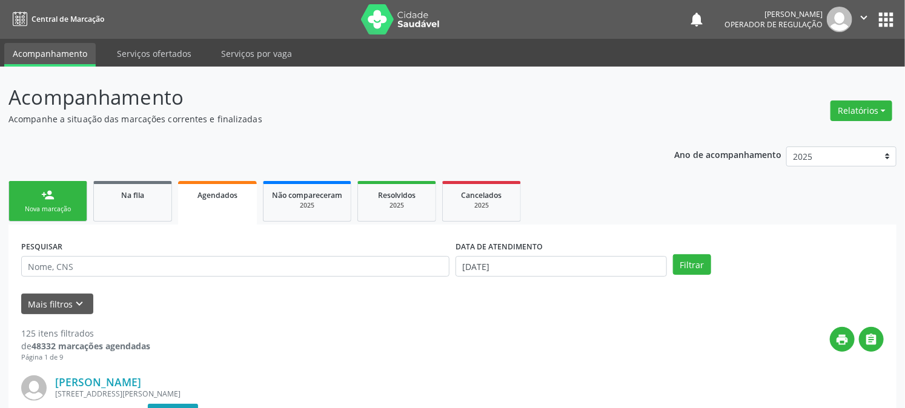
click at [45, 201] on link "person_add Nova marcação" at bounding box center [47, 201] width 79 height 41
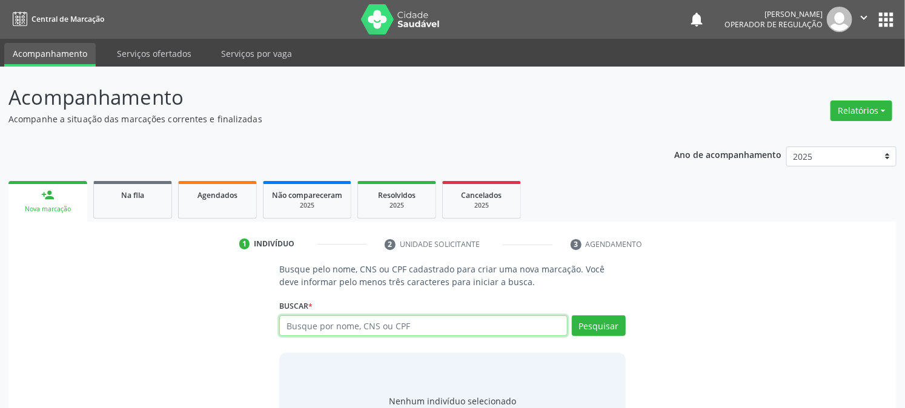
click at [414, 327] on input "text" at bounding box center [423, 326] width 288 height 21
type input "700003933341900"
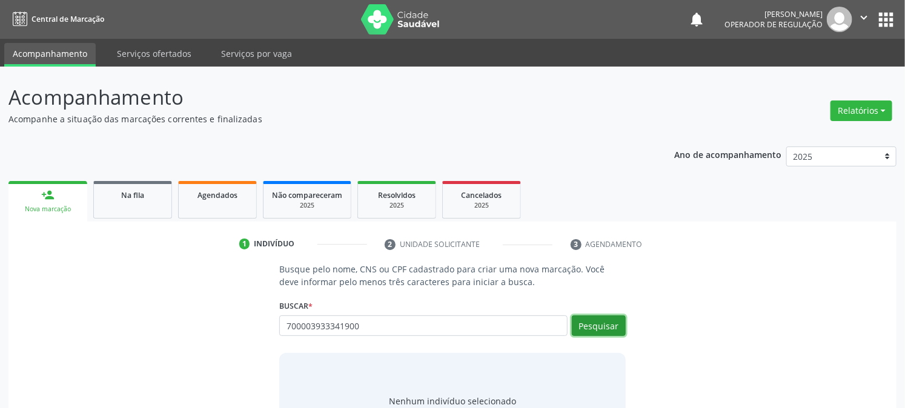
click at [586, 321] on button "Pesquisar" at bounding box center [599, 326] width 54 height 21
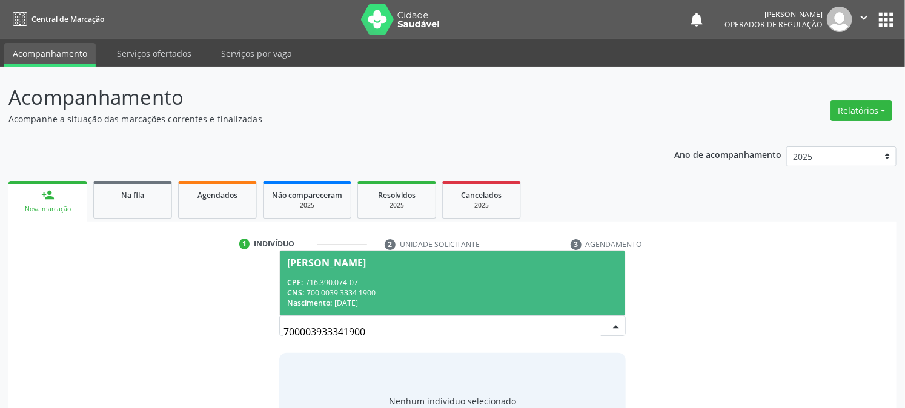
click at [494, 283] on div "CPF: 716.390.074-07" at bounding box center [452, 282] width 330 height 10
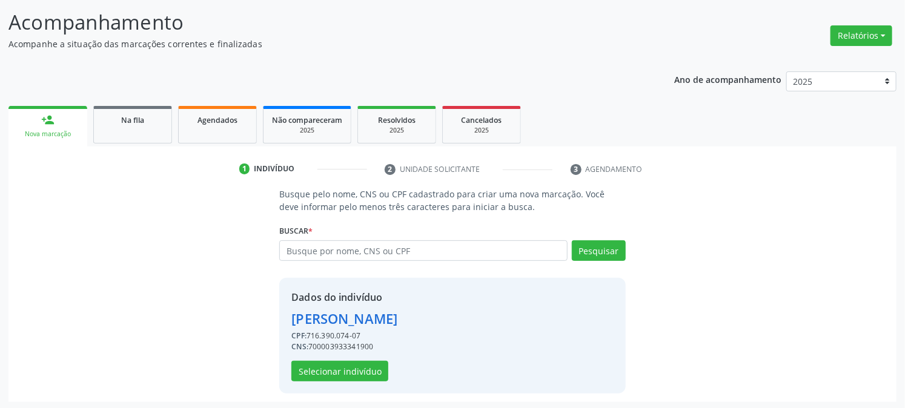
scroll to position [76, 0]
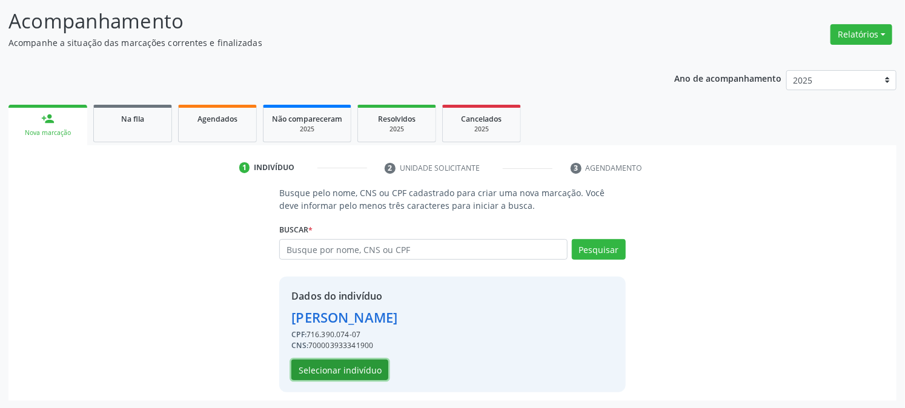
click at [334, 368] on button "Selecionar indivíduo" at bounding box center [339, 370] width 97 height 21
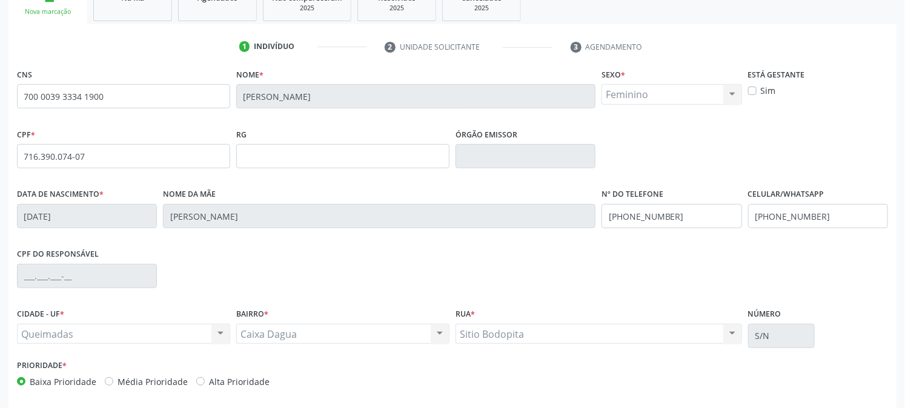
scroll to position [247, 0]
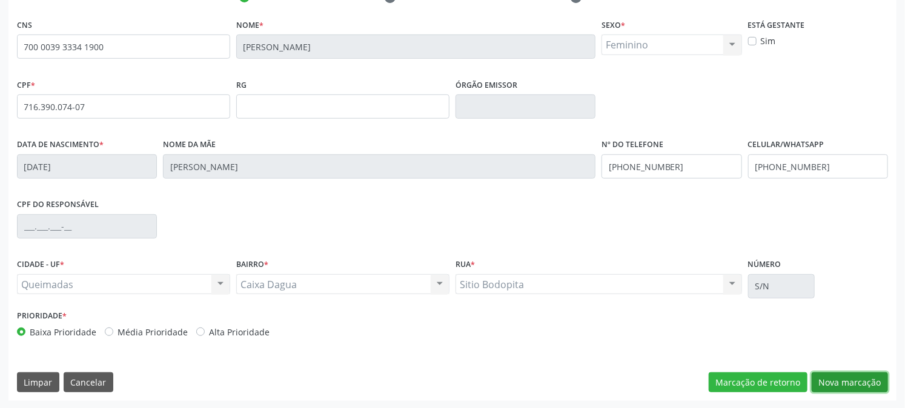
click at [861, 391] on button "Nova marcação" at bounding box center [850, 382] width 76 height 21
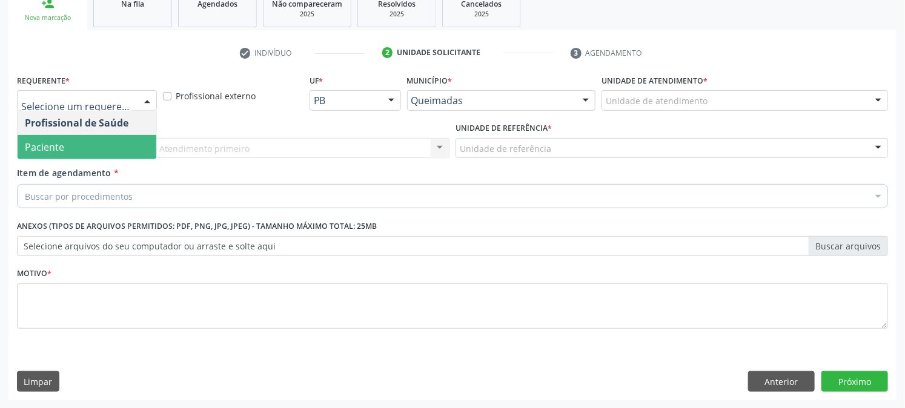
click at [52, 151] on span "Paciente" at bounding box center [44, 147] width 39 height 13
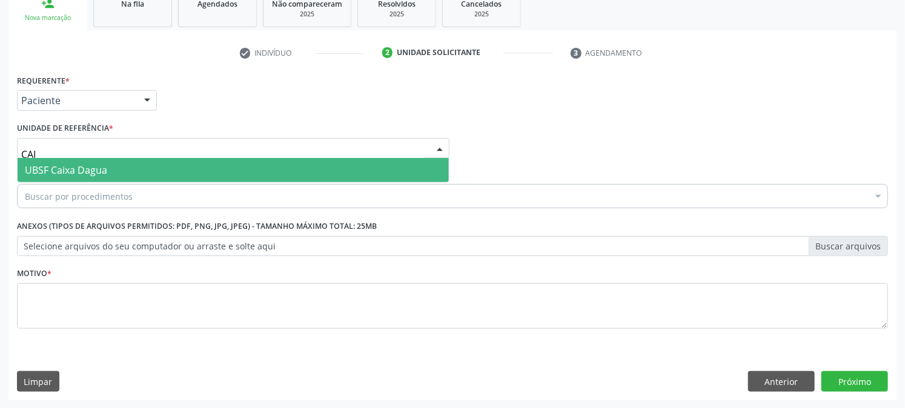
type input "CAIX"
click at [56, 165] on span "UBSF Caixa Dagua" at bounding box center [66, 170] width 82 height 13
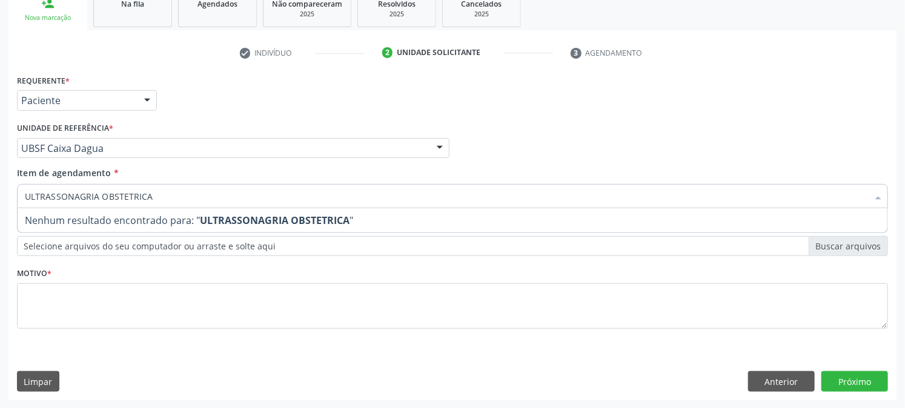
drag, startPoint x: 158, startPoint y: 197, endPoint x: 25, endPoint y: 196, distance: 133.3
click at [25, 196] on input "ULTRASSONAGRIA OBSTETRICA" at bounding box center [446, 196] width 843 height 24
click at [173, 204] on input "ULTRASSONAGRIA OBSTETRICA" at bounding box center [446, 196] width 843 height 24
drag, startPoint x: 173, startPoint y: 202, endPoint x: 0, endPoint y: 221, distance: 174.3
click at [0, 220] on div "Acompanhamento Acompanhe a situação das marcações correntes e finalizadas Relat…" at bounding box center [452, 142] width 905 height 534
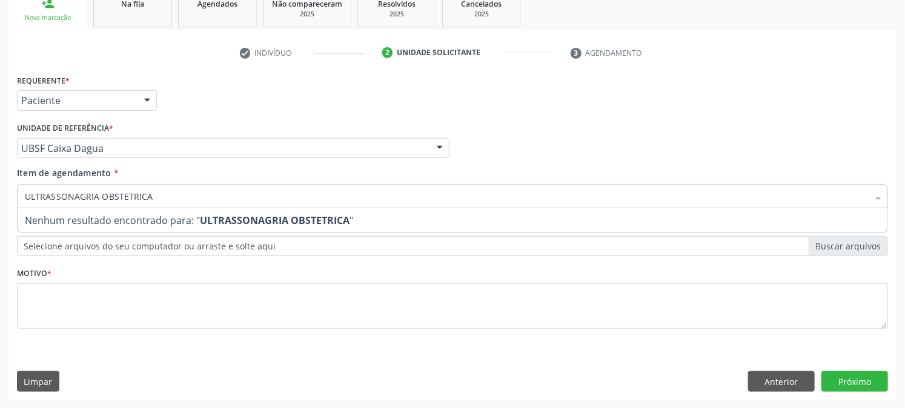
type input "ULTRASSONAGRIA OBSTETRICA"
click at [0, 220] on div "Acompanhamento Acompanhe a situação das marcações correntes e finalizadas Relat…" at bounding box center [452, 142] width 905 height 534
click at [78, 198] on input "ULTRASSONAG" at bounding box center [446, 196] width 843 height 24
type input "ULTRASSONOG"
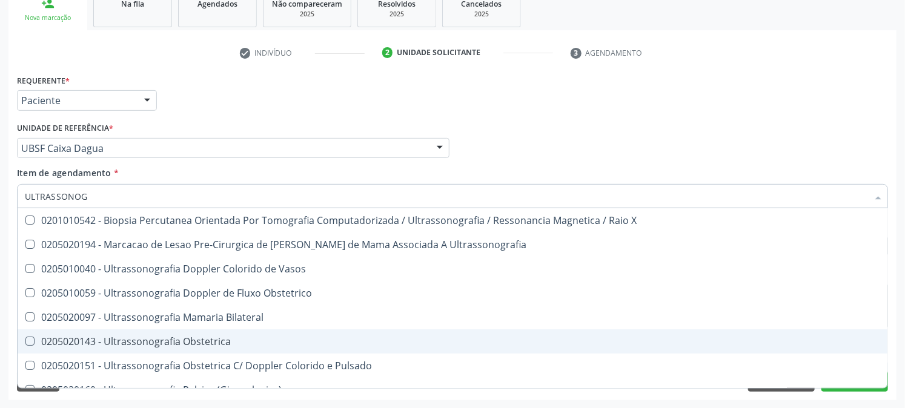
click at [179, 346] on span "0205020143 - Ultrassonografia Obstetrica" at bounding box center [453, 341] width 870 height 24
checkbox Obstetrica "true"
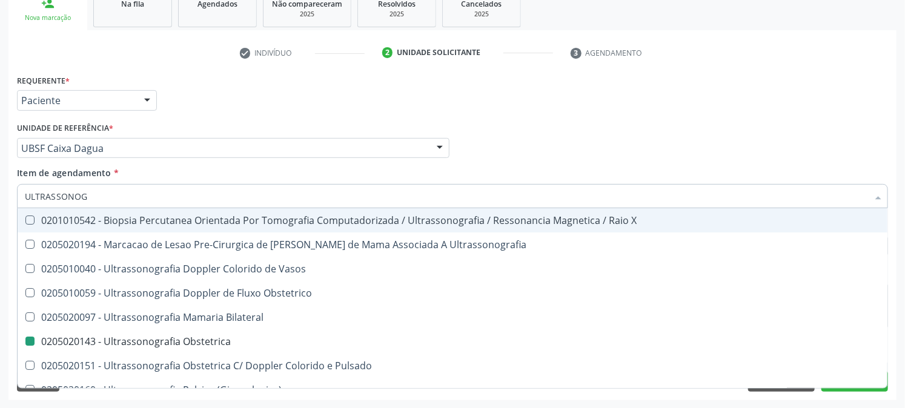
click at [208, 104] on div "Requerente * Paciente Profissional de Saúde Paciente Nenhum resultado encontrad…" at bounding box center [452, 94] width 877 height 47
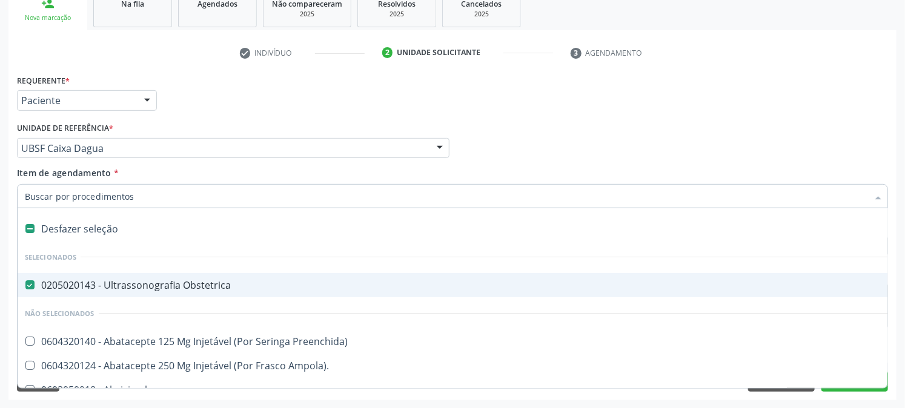
drag, startPoint x: 189, startPoint y: 196, endPoint x: 145, endPoint y: 197, distance: 43.6
click at [149, 197] on input "Item de agendamento *" at bounding box center [446, 196] width 843 height 24
click at [245, 283] on div "0205020143 - Ultrassonografia Obstetrica" at bounding box center [496, 285] width 943 height 10
checkbox Obstetrica "true"
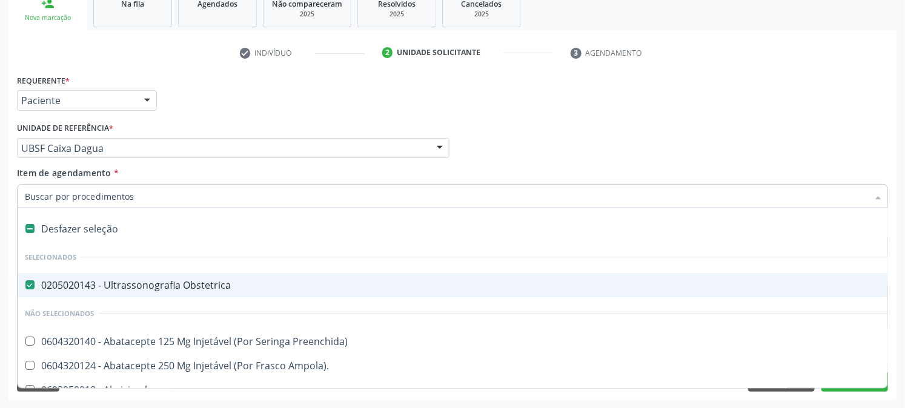
click at [0, 286] on div "Acompanhamento Acompanhe a situação das marcações correntes e finalizadas Relat…" at bounding box center [452, 142] width 905 height 534
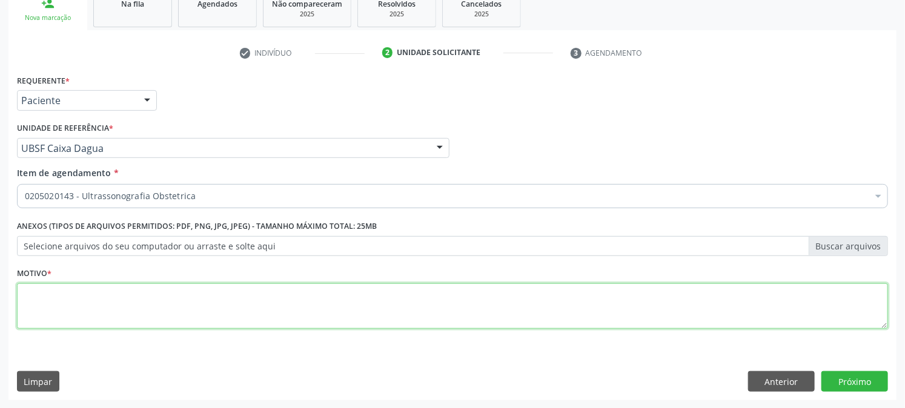
click at [71, 316] on textarea at bounding box center [452, 306] width 871 height 46
drag, startPoint x: 71, startPoint y: 289, endPoint x: 197, endPoint y: 293, distance: 126.0
click at [213, 289] on textarea "PRÉ [DATE] ULTRASSONOGRAFIA OBSTETRICA" at bounding box center [452, 306] width 871 height 46
type textarea "PRÉ [DATE]"
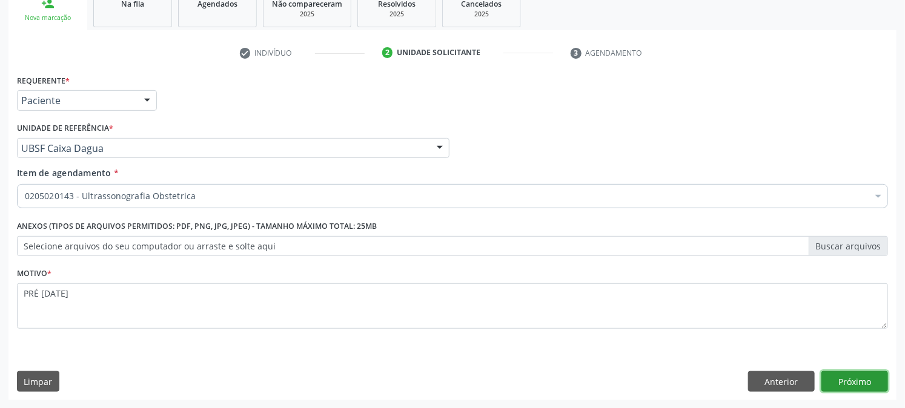
click at [877, 385] on button "Próximo" at bounding box center [854, 381] width 67 height 21
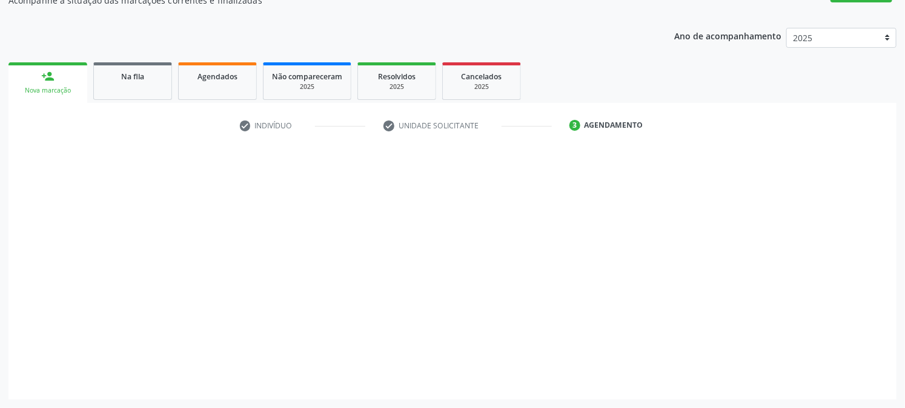
scroll to position [118, 0]
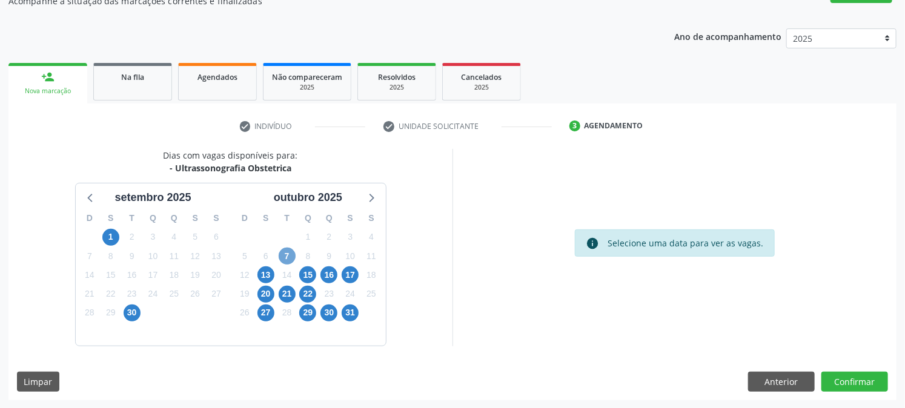
click at [282, 261] on span "7" at bounding box center [287, 256] width 17 height 17
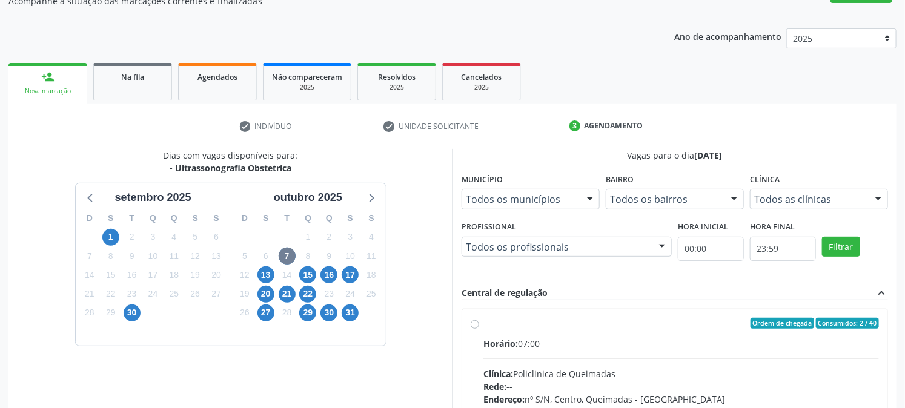
click at [511, 316] on div "Ordem de chegada Consumidos: 2 / 40 Horário: 07:00 Clínica: Policlinica de Quei…" at bounding box center [674, 410] width 425 height 203
radio input "true"
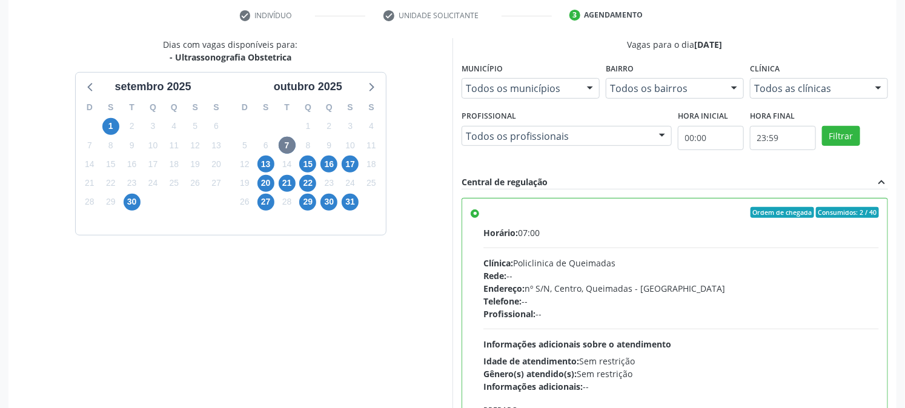
scroll to position [315, 0]
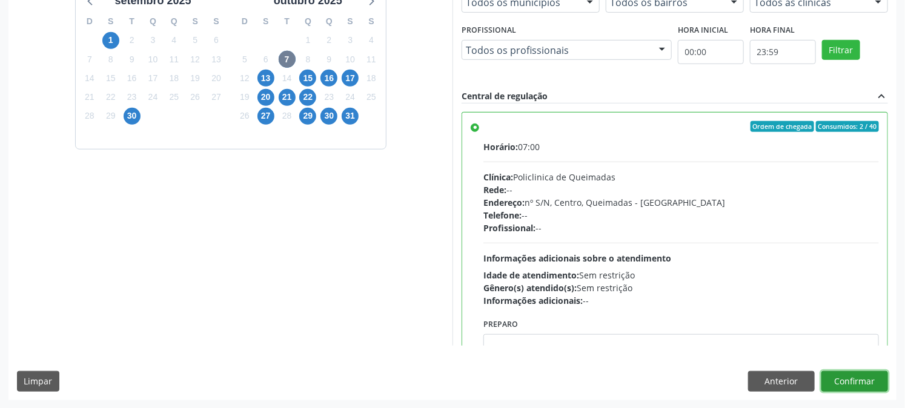
click at [850, 380] on button "Confirmar" at bounding box center [854, 381] width 67 height 21
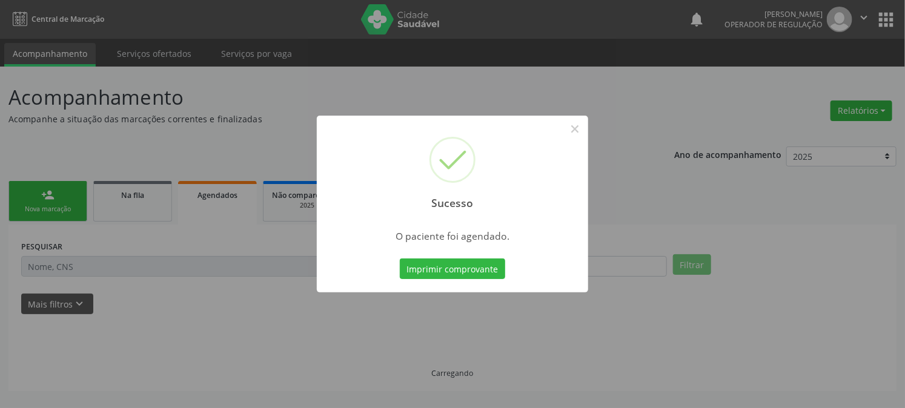
scroll to position [0, 0]
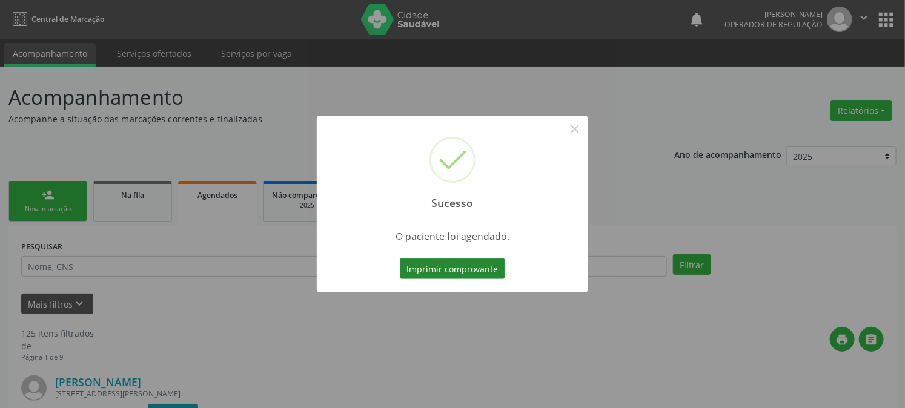
click at [462, 266] on button "Imprimir comprovante" at bounding box center [452, 269] width 105 height 21
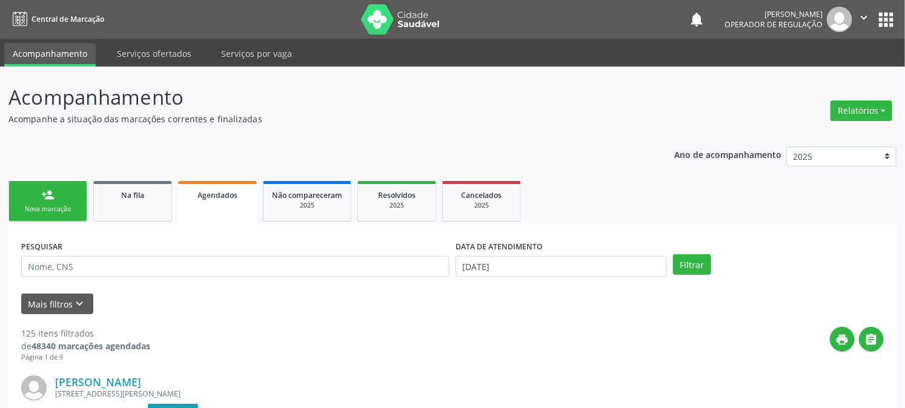
click at [33, 200] on link "person_add Nova marcação" at bounding box center [47, 201] width 79 height 41
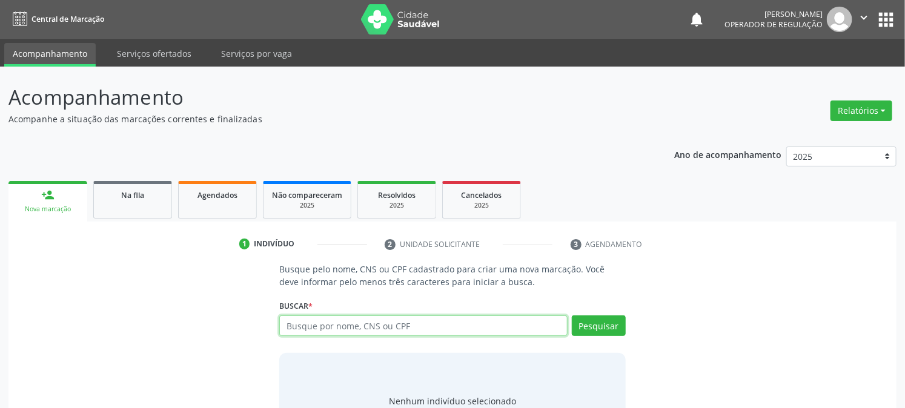
click at [372, 331] on input "text" at bounding box center [423, 326] width 288 height 21
type input "709200214336839"
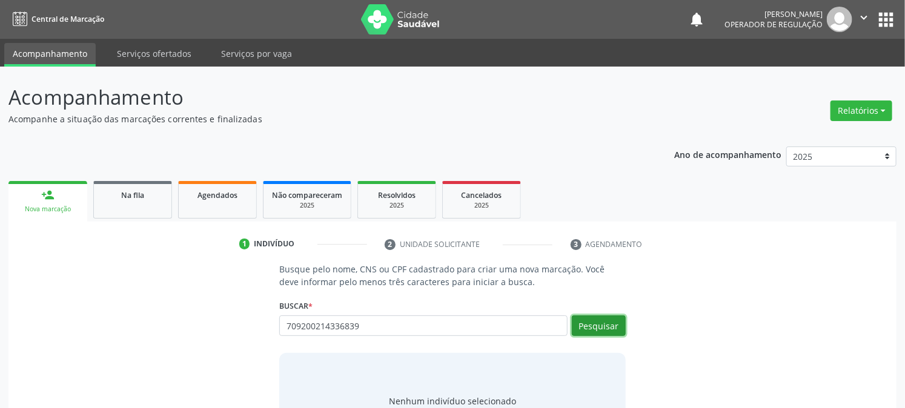
click at [609, 323] on button "Pesquisar" at bounding box center [599, 326] width 54 height 21
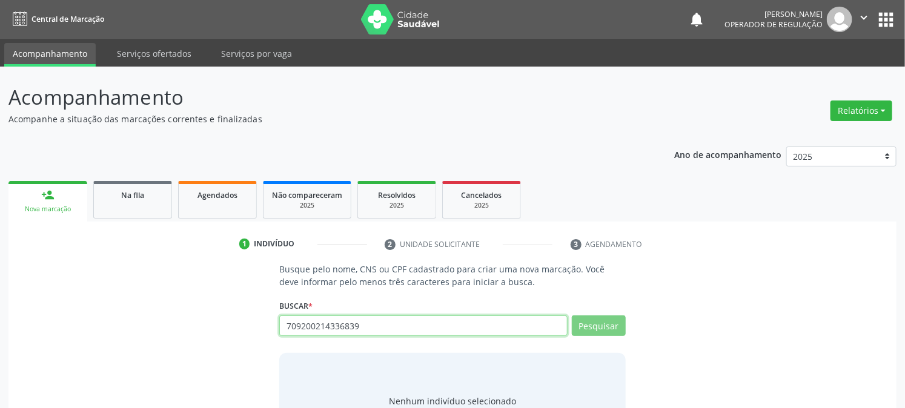
click at [368, 327] on input "709200214336839" at bounding box center [423, 326] width 288 height 21
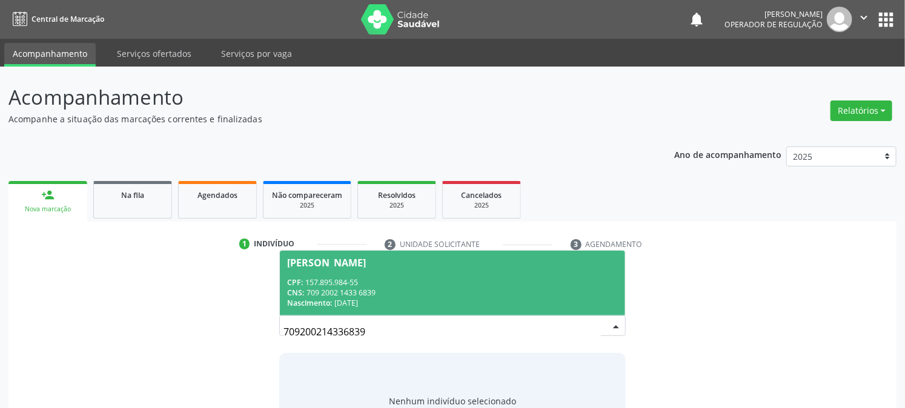
click at [349, 285] on div "CPF: 157.895.984-55" at bounding box center [452, 282] width 330 height 10
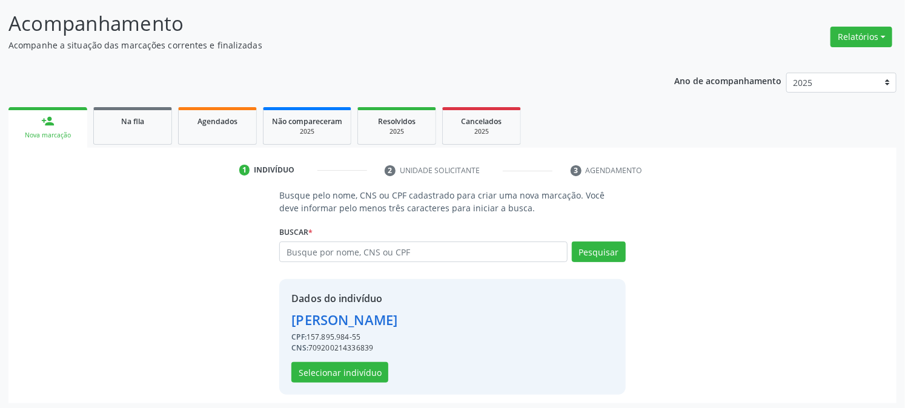
scroll to position [76, 0]
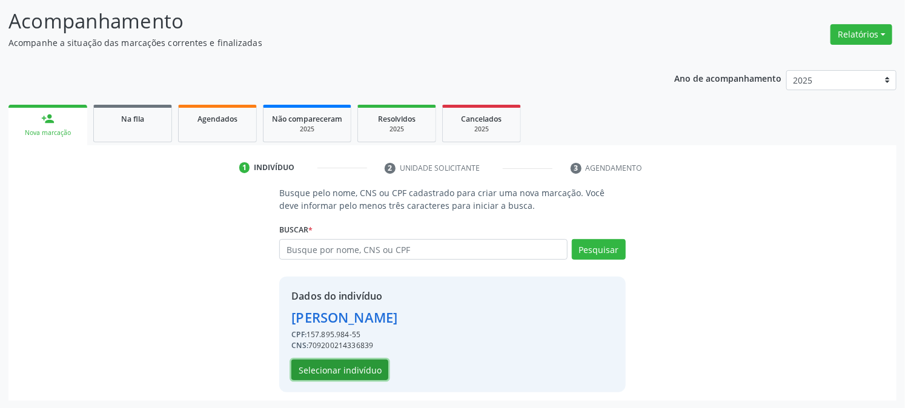
click at [334, 365] on button "Selecionar indivíduo" at bounding box center [339, 370] width 97 height 21
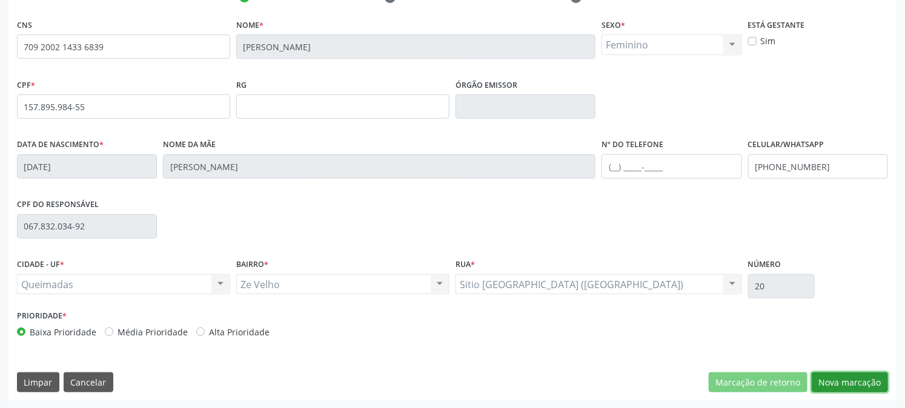
click at [850, 382] on button "Nova marcação" at bounding box center [850, 382] width 76 height 21
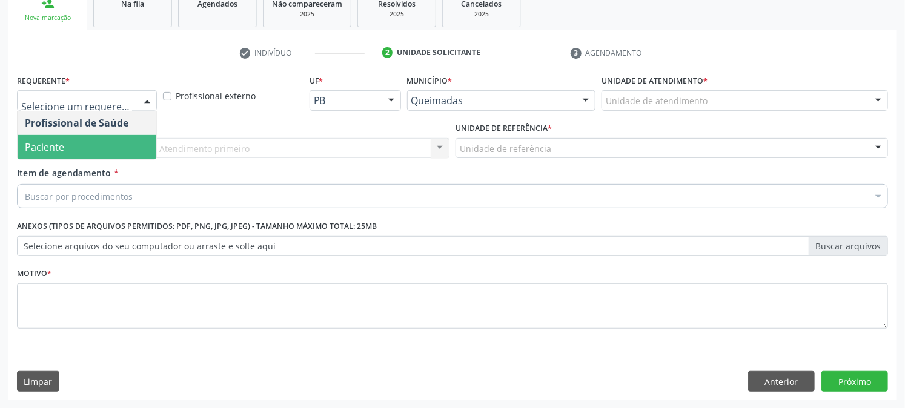
click at [27, 144] on span "Paciente" at bounding box center [44, 147] width 39 height 13
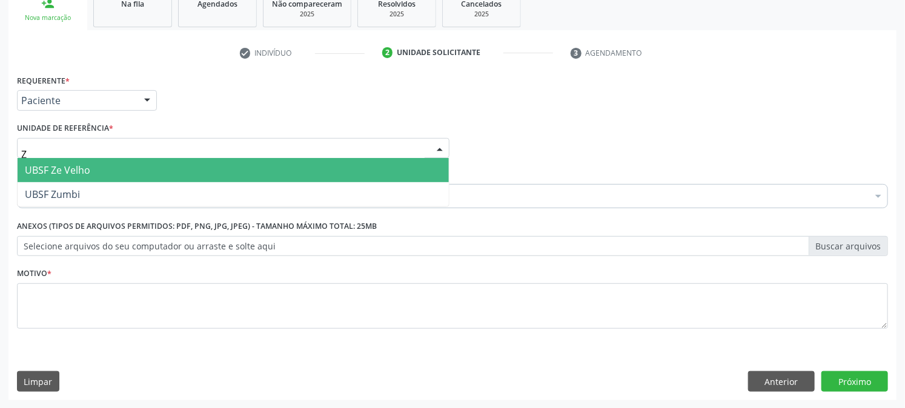
type input "ZE"
click at [71, 167] on span "UBSF Ze Velho" at bounding box center [57, 170] width 65 height 13
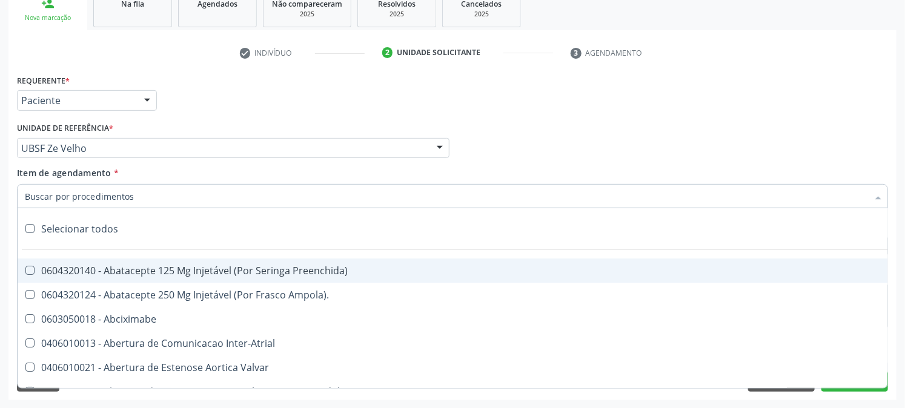
paste input "ULTRASSONOGRAFIA OBSTETRICA"
type input "ULTRASSONOGRAFIA OBSTETRICA"
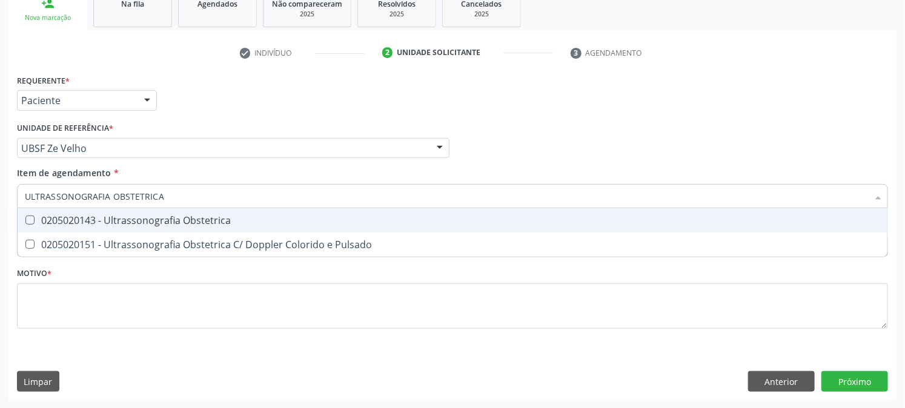
click at [85, 216] on div "0205020143 - Ultrassonografia Obstetrica" at bounding box center [452, 221] width 855 height 10
checkbox Obstetrica "true"
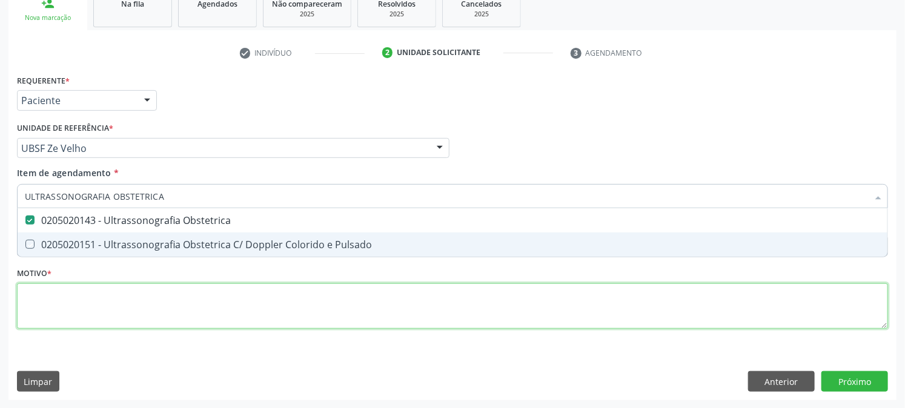
click at [74, 286] on div "Requerente * Paciente Profissional de Saúde Paciente Nenhum resultado encontrad…" at bounding box center [452, 208] width 871 height 274
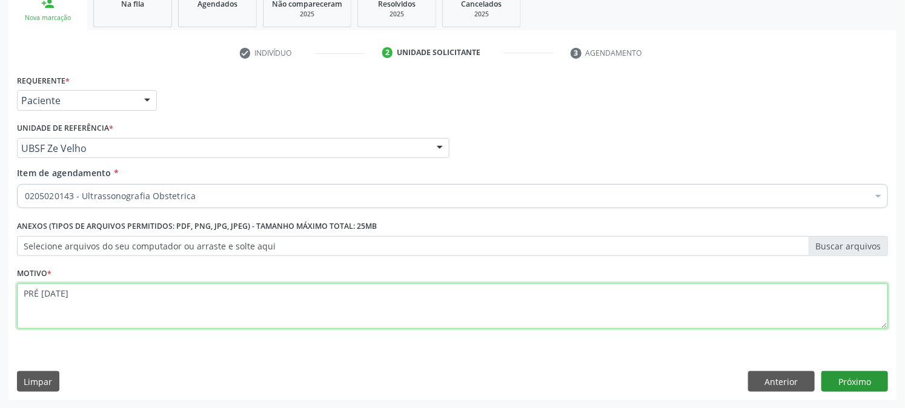
type textarea "PRÉ [DATE]"
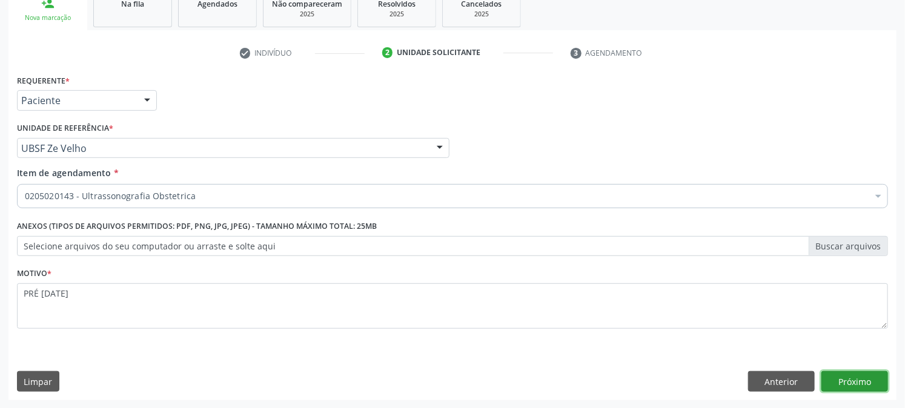
click at [850, 382] on button "Próximo" at bounding box center [854, 381] width 67 height 21
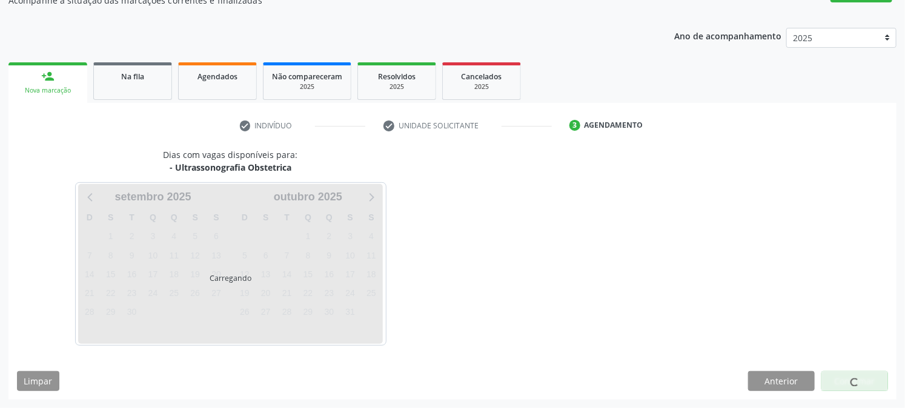
scroll to position [118, 0]
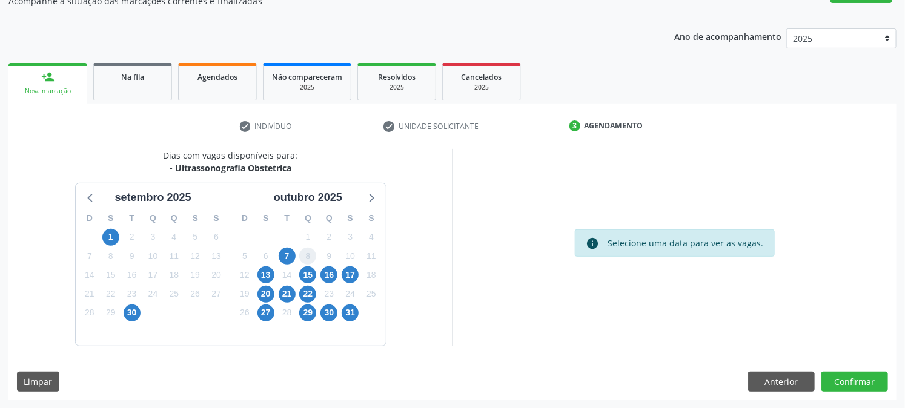
click at [299, 255] on span "8" at bounding box center [307, 256] width 17 height 17
click at [287, 258] on span "7" at bounding box center [287, 256] width 17 height 17
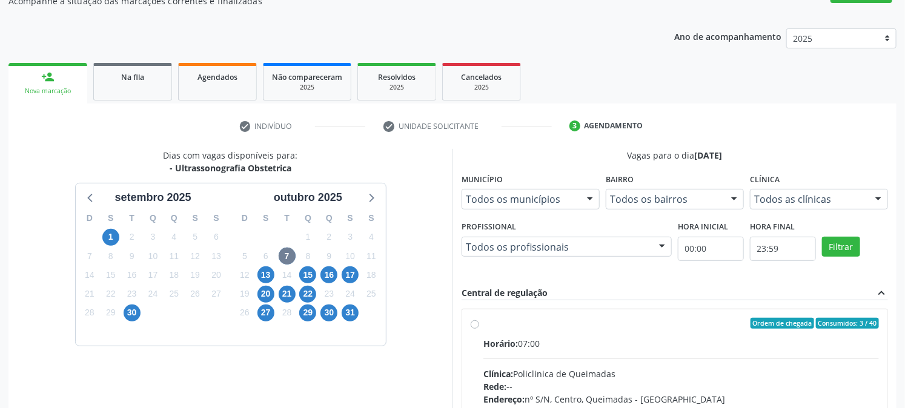
click at [517, 313] on div "Ordem de chegada Consumidos: 3 / 40 Horário: 07:00 Clínica: Policlinica de Quei…" at bounding box center [674, 410] width 425 height 203
radio input "true"
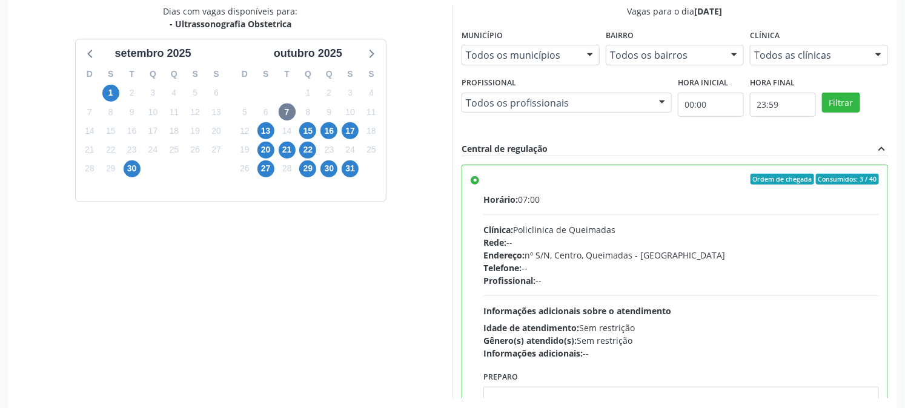
scroll to position [315, 0]
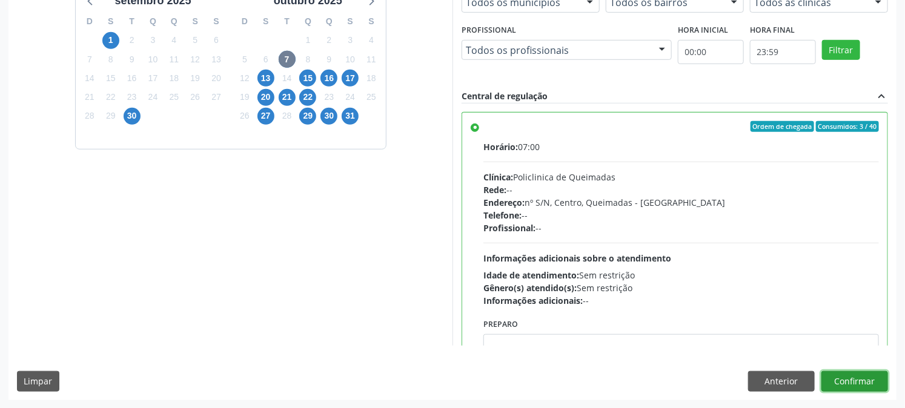
click at [860, 386] on button "Confirmar" at bounding box center [854, 381] width 67 height 21
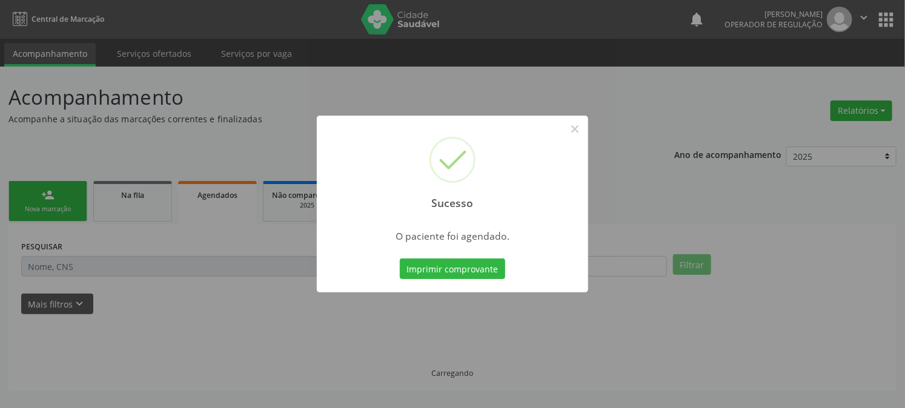
scroll to position [0, 0]
click at [405, 259] on button "Imprimir comprovante" at bounding box center [457, 269] width 105 height 21
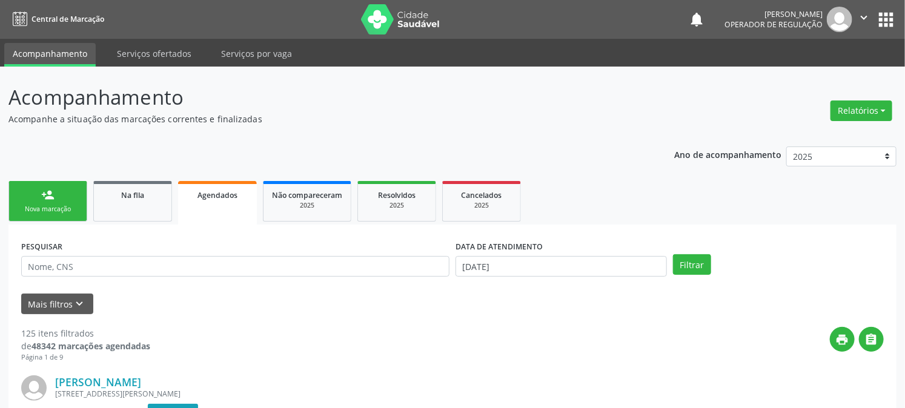
click at [52, 205] on div "Nova marcação" at bounding box center [48, 209] width 61 height 9
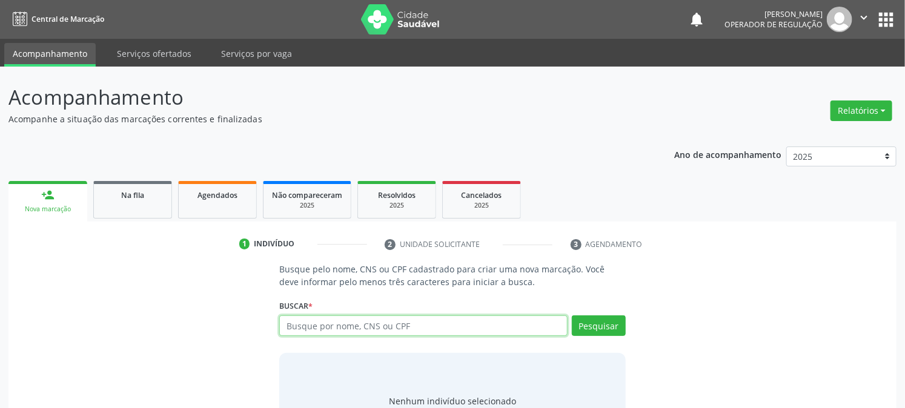
click at [328, 325] on input "text" at bounding box center [423, 326] width 288 height 21
type input "704305523885198"
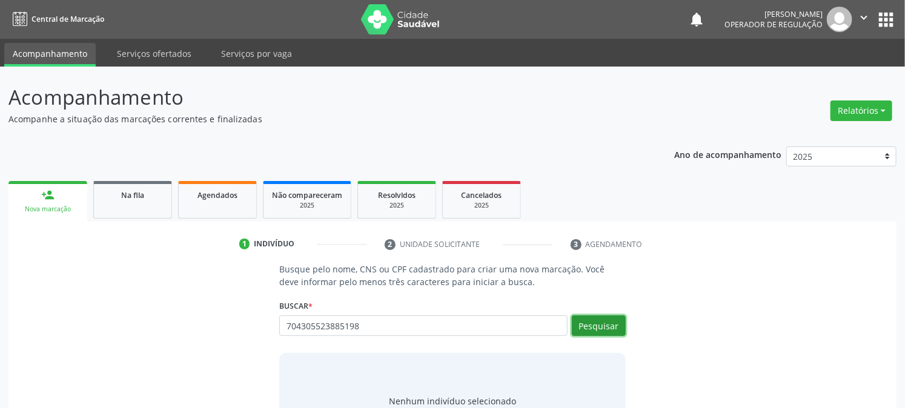
click at [610, 328] on button "Pesquisar" at bounding box center [599, 326] width 54 height 21
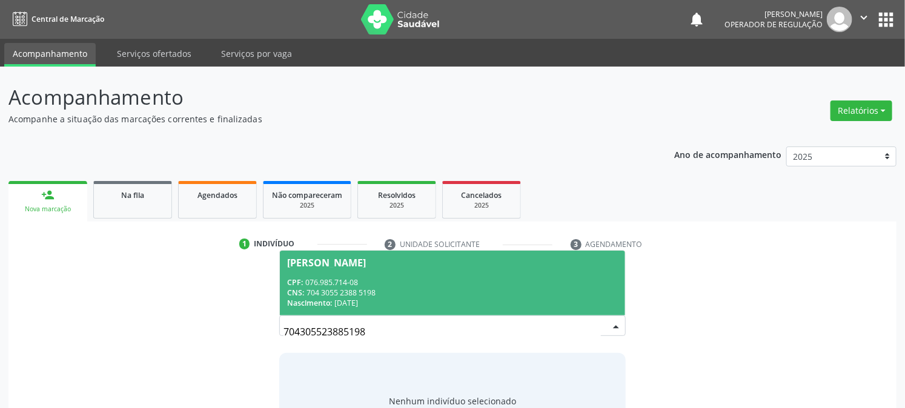
click at [349, 273] on span "[PERSON_NAME] CPF: 076.985.714-08 CNS: 704 3055 2388 5198 Nascimento: [DATE]" at bounding box center [452, 283] width 345 height 65
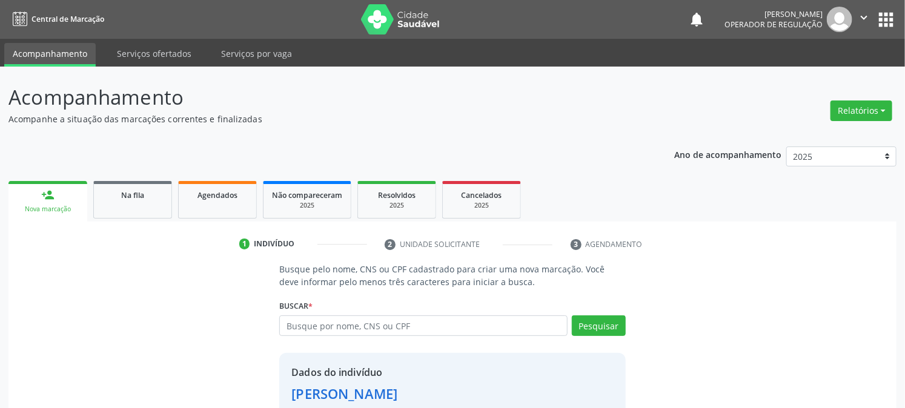
scroll to position [76, 0]
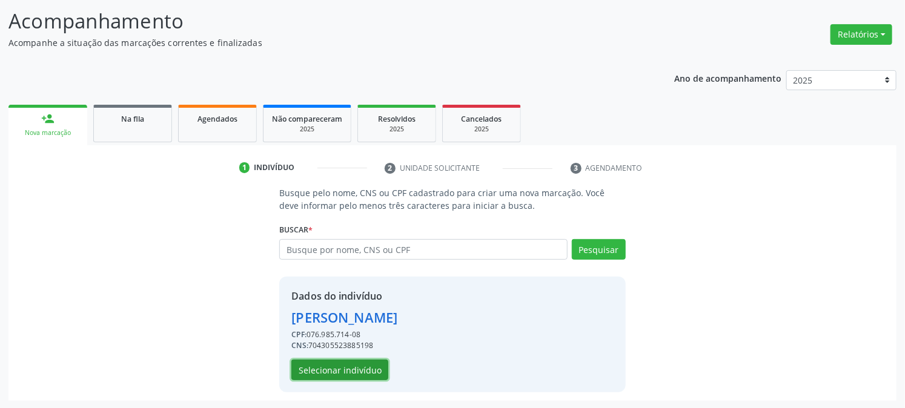
click at [335, 371] on button "Selecionar indivíduo" at bounding box center [339, 370] width 97 height 21
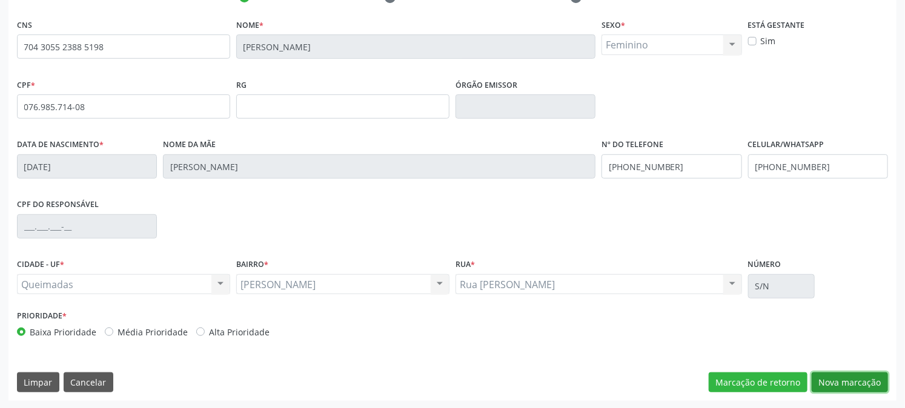
click at [850, 386] on button "Nova marcação" at bounding box center [850, 382] width 76 height 21
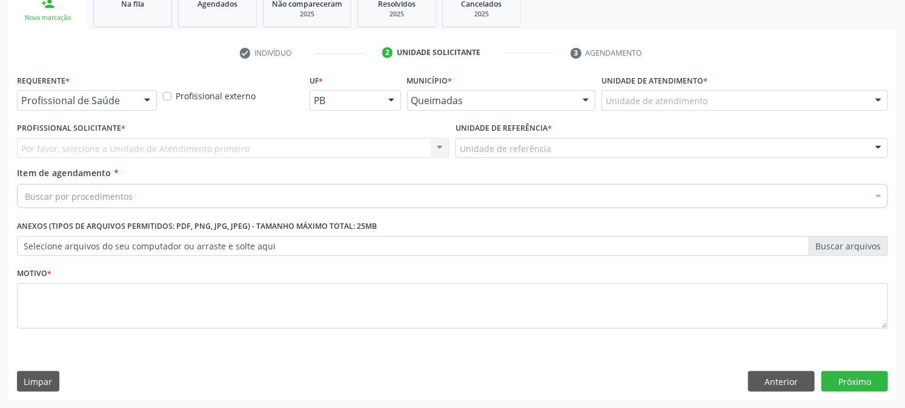
click at [94, 107] on div "Profissional de Saúde" at bounding box center [87, 100] width 140 height 21
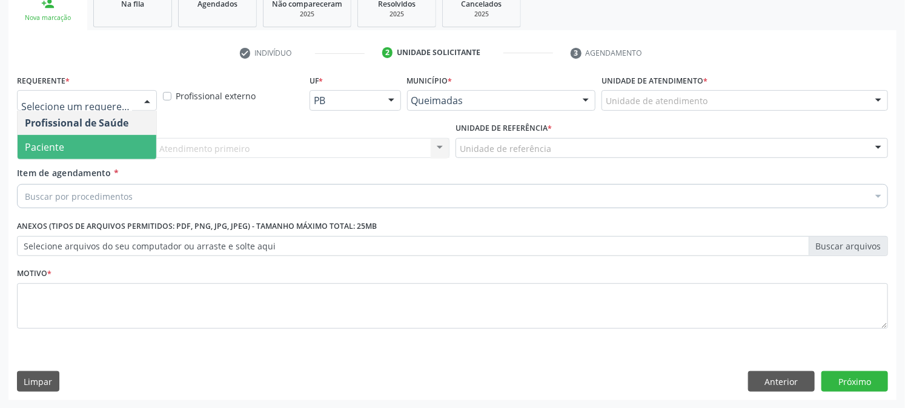
click at [81, 140] on span "Paciente" at bounding box center [87, 147] width 139 height 24
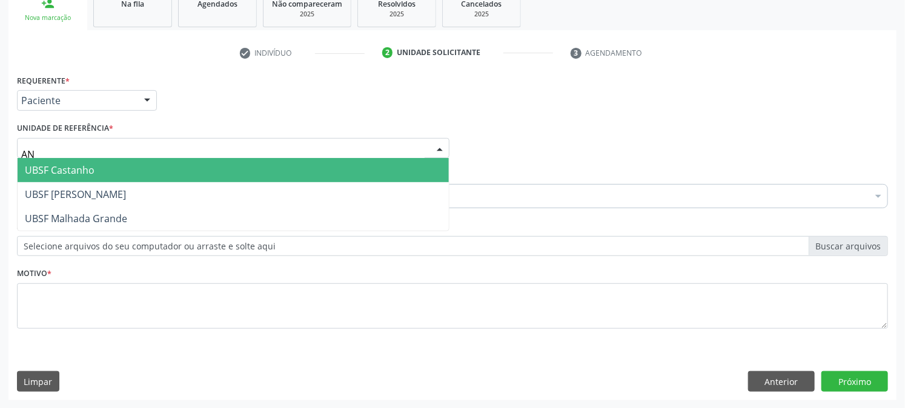
type input "ANI"
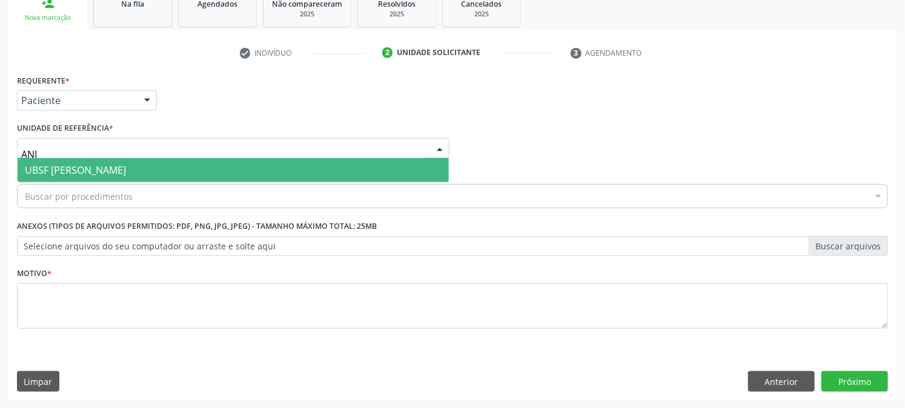
click at [83, 166] on span "UBSF [PERSON_NAME]" at bounding box center [75, 170] width 101 height 13
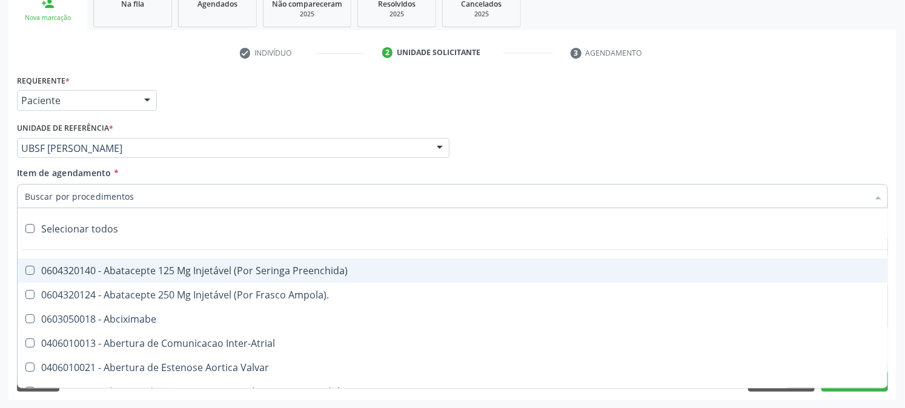
paste input "ULTRASSONOGRAFIA OBSTETRICA"
type input "ULTRASSONOGRAFIA OBSTETRICA"
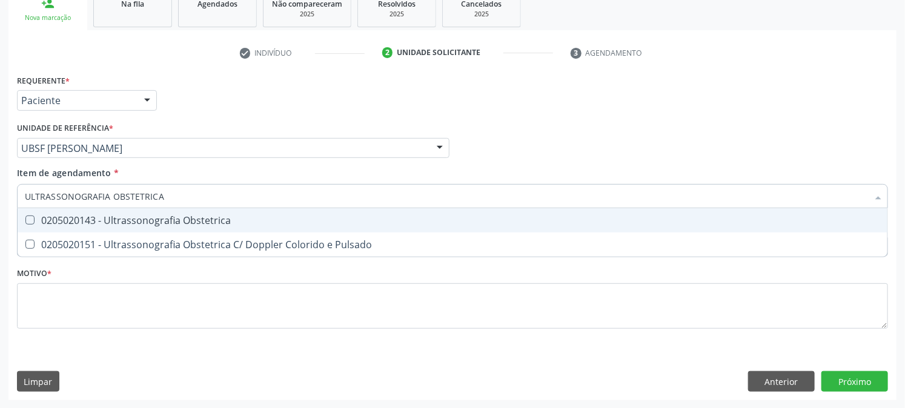
click at [99, 208] on span "0205020143 - Ultrassonografia Obstetrica" at bounding box center [453, 220] width 870 height 24
checkbox Obstetrica "true"
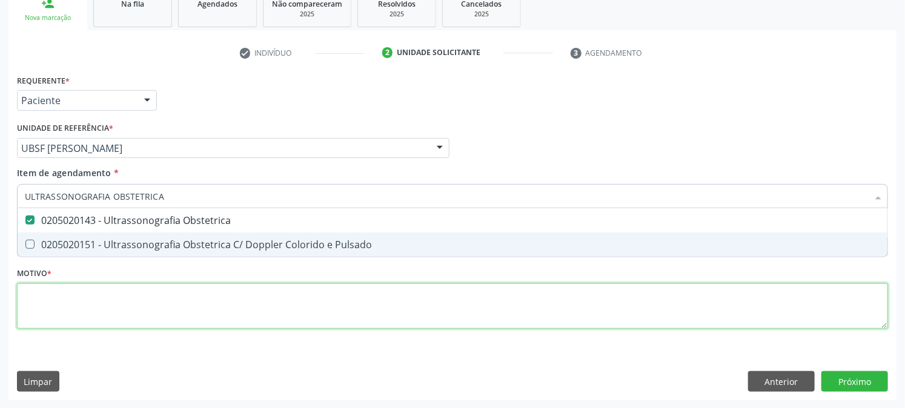
click at [88, 291] on div "Requerente * Paciente Profissional de Saúde Paciente Nenhum resultado encontrad…" at bounding box center [452, 208] width 871 height 274
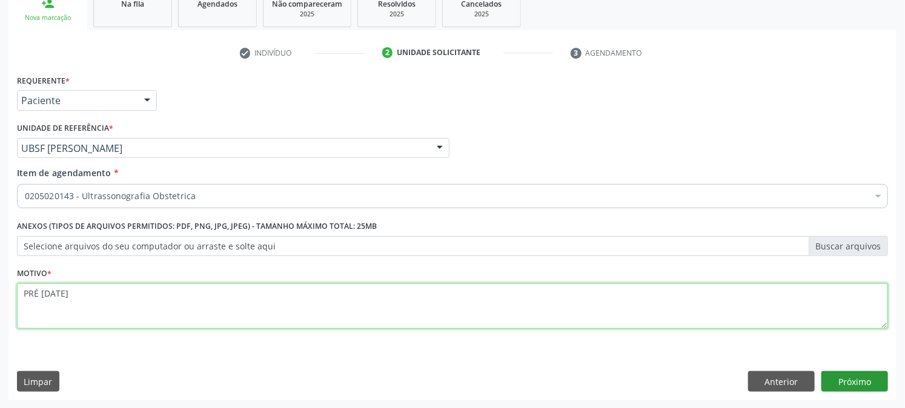
type textarea "PRÉ [DATE]"
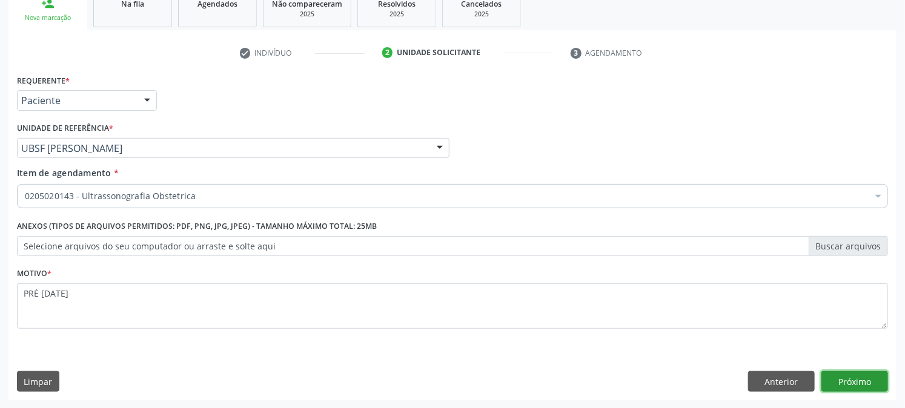
click at [830, 379] on button "Próximo" at bounding box center [854, 381] width 67 height 21
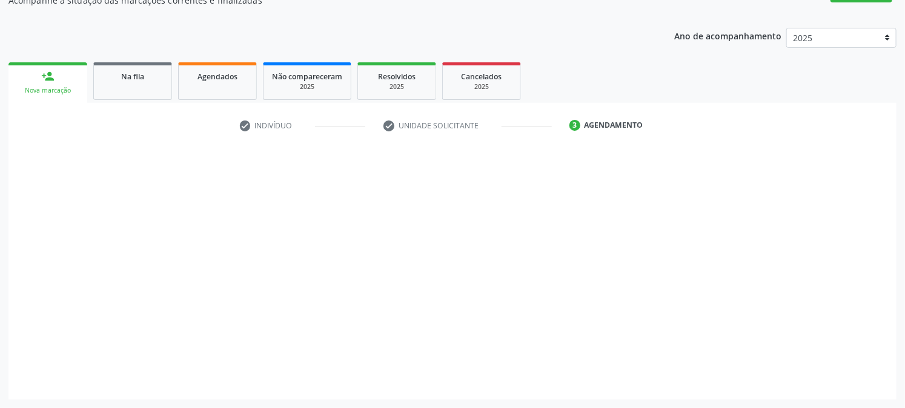
scroll to position [118, 0]
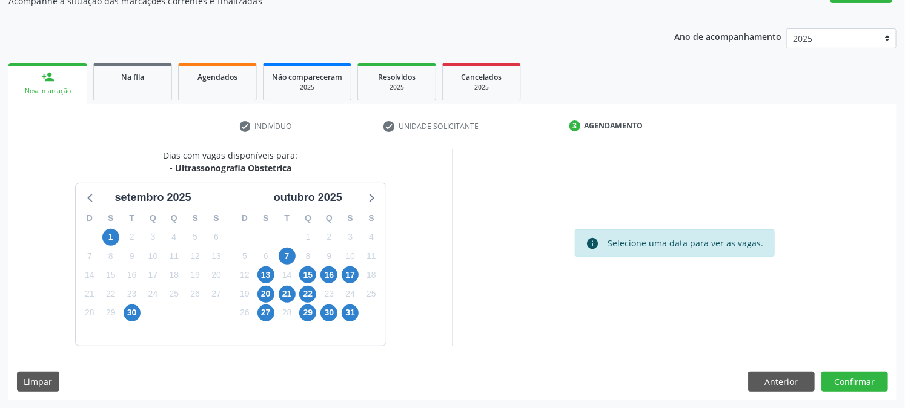
click at [306, 247] on div "8" at bounding box center [307, 256] width 17 height 19
click at [297, 251] on div "8" at bounding box center [307, 256] width 21 height 19
drag, startPoint x: 293, startPoint y: 254, endPoint x: 262, endPoint y: 268, distance: 33.6
click at [292, 255] on span "7" at bounding box center [287, 256] width 17 height 17
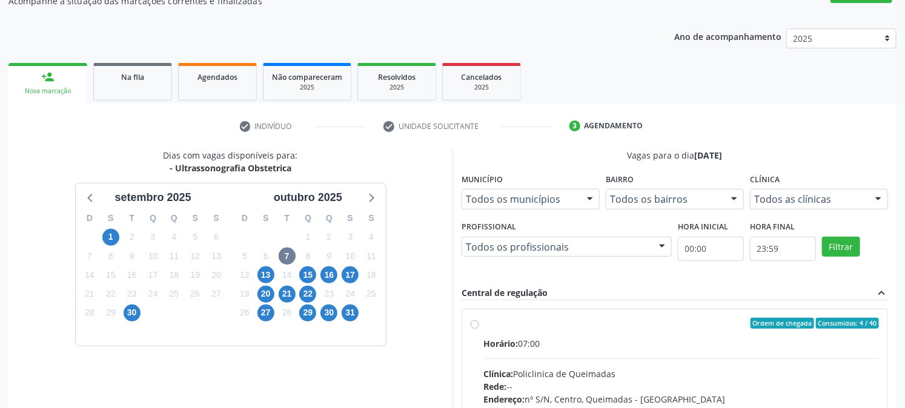
click at [494, 313] on div "Ordem de chegada Consumidos: 4 / 40 Horário: 07:00 Clínica: Policlinica de Quei…" at bounding box center [674, 410] width 425 height 203
radio input "true"
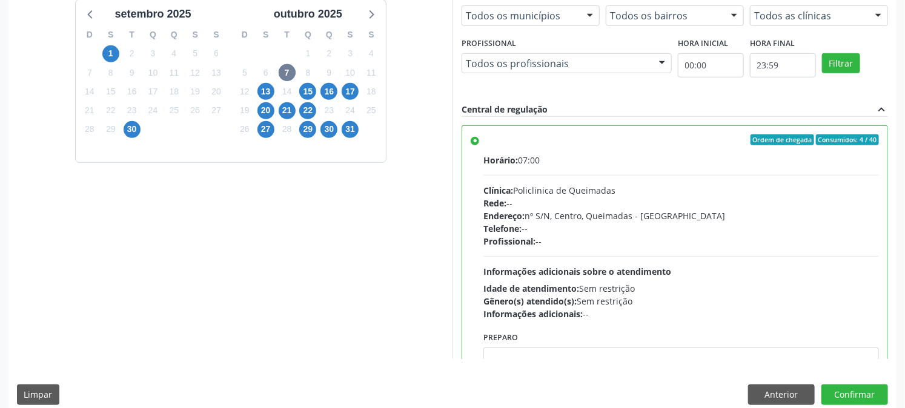
scroll to position [315, 0]
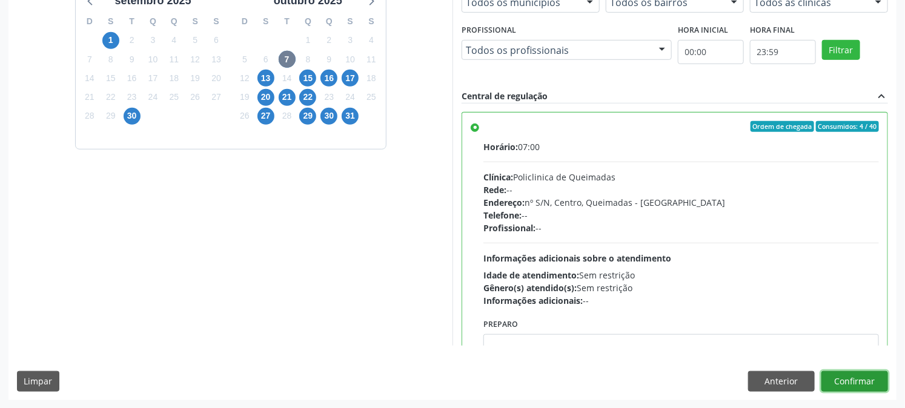
click at [869, 390] on button "Confirmar" at bounding box center [854, 381] width 67 height 21
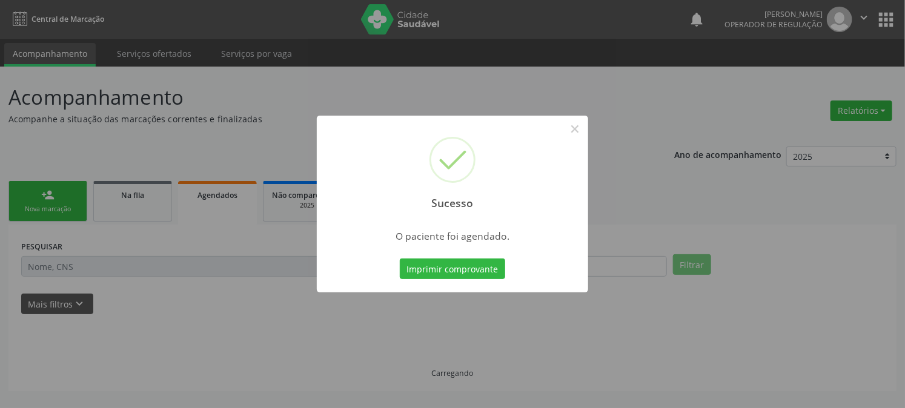
scroll to position [0, 0]
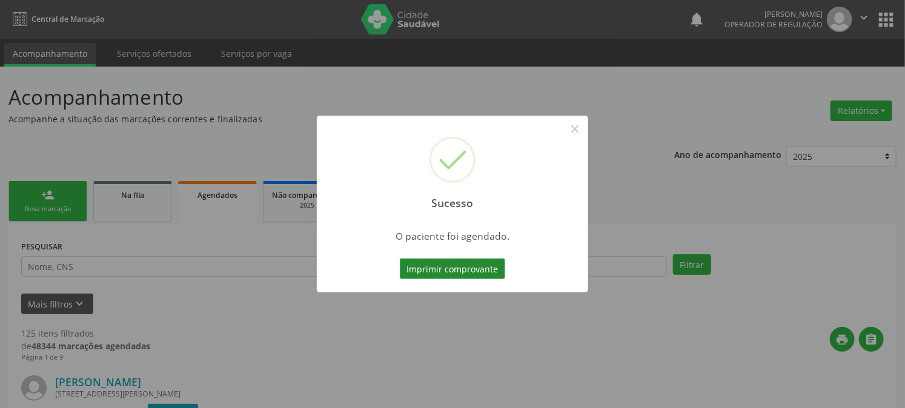
click at [440, 271] on button "Imprimir comprovante" at bounding box center [452, 269] width 105 height 21
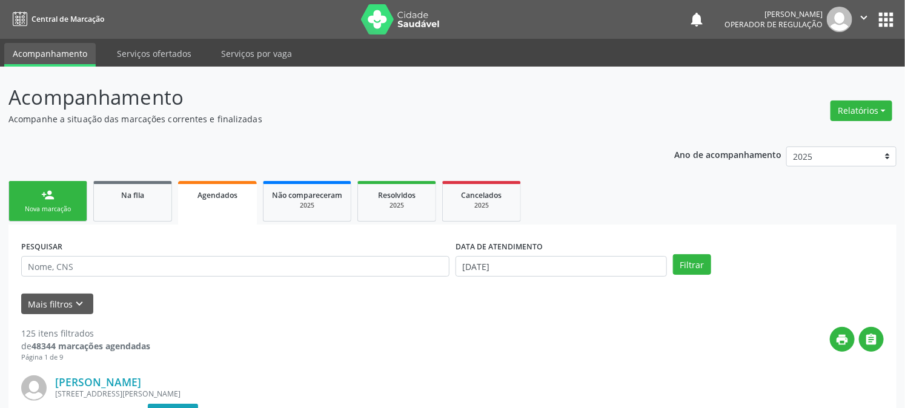
click at [28, 210] on div "Nova marcação" at bounding box center [48, 209] width 61 height 9
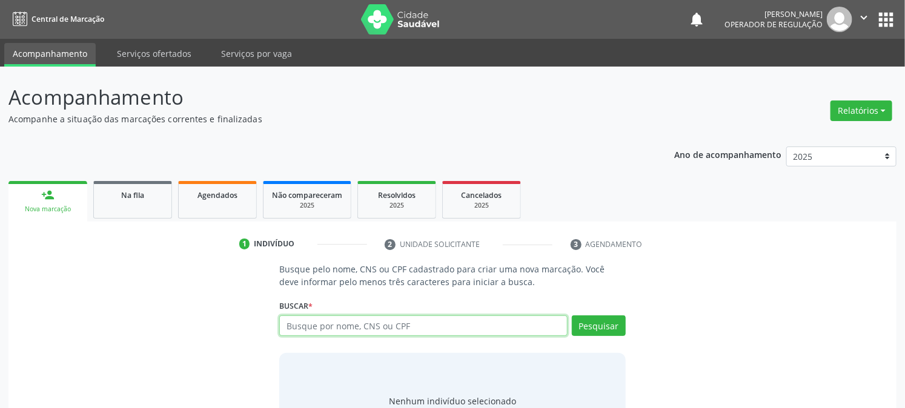
click at [421, 327] on input "text" at bounding box center [423, 326] width 288 height 21
type input "705003458528550"
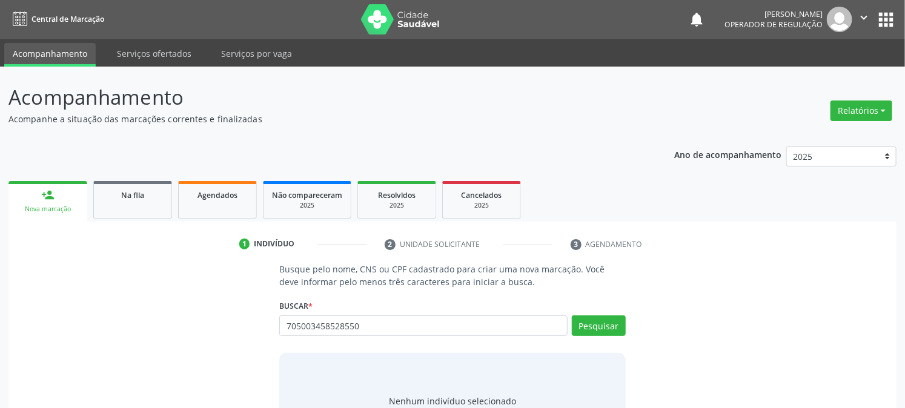
click at [607, 336] on div "Pesquisar" at bounding box center [596, 330] width 58 height 29
click at [603, 331] on button "Pesquisar" at bounding box center [599, 326] width 54 height 21
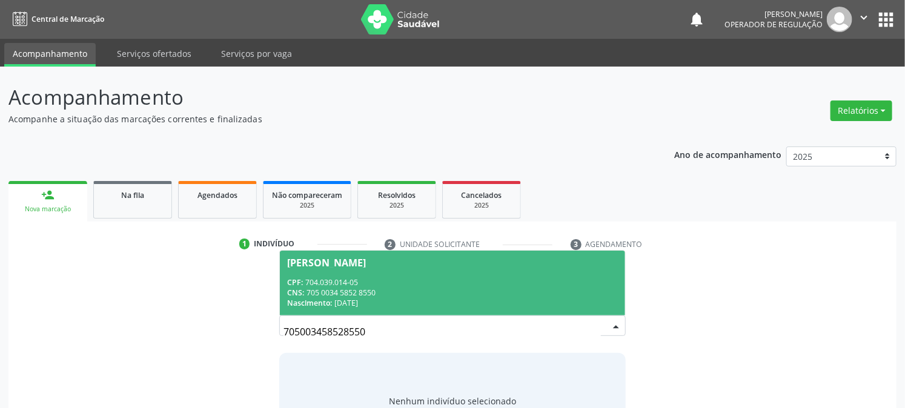
click at [525, 288] on div "CNS: 705 0034 5852 8550" at bounding box center [452, 293] width 330 height 10
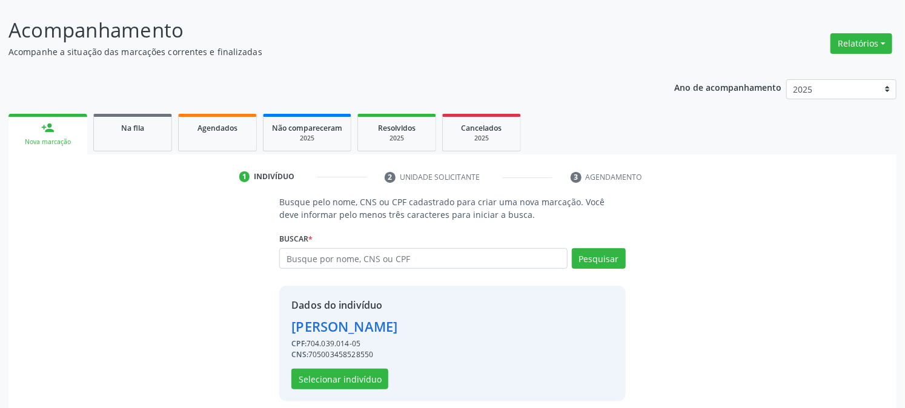
scroll to position [76, 0]
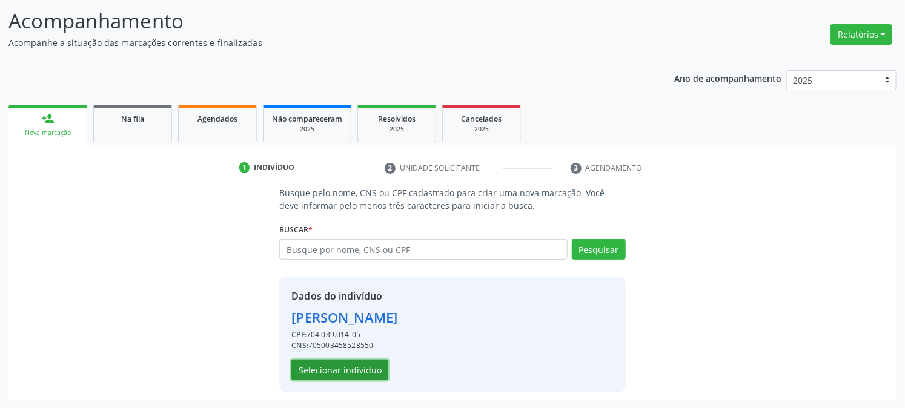
click at [321, 373] on button "Selecionar indivíduo" at bounding box center [339, 370] width 97 height 21
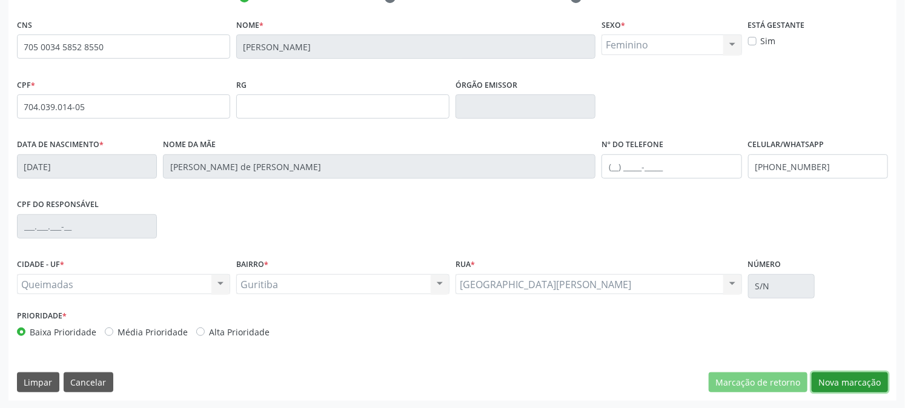
click at [830, 378] on button "Nova marcação" at bounding box center [850, 382] width 76 height 21
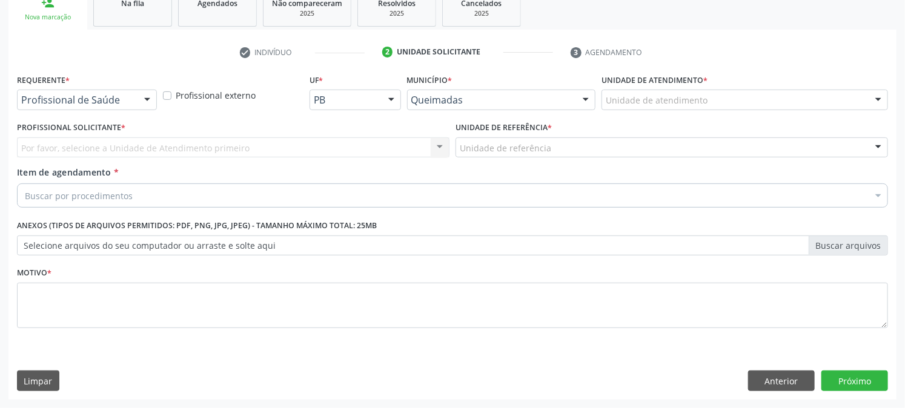
scroll to position [191, 0]
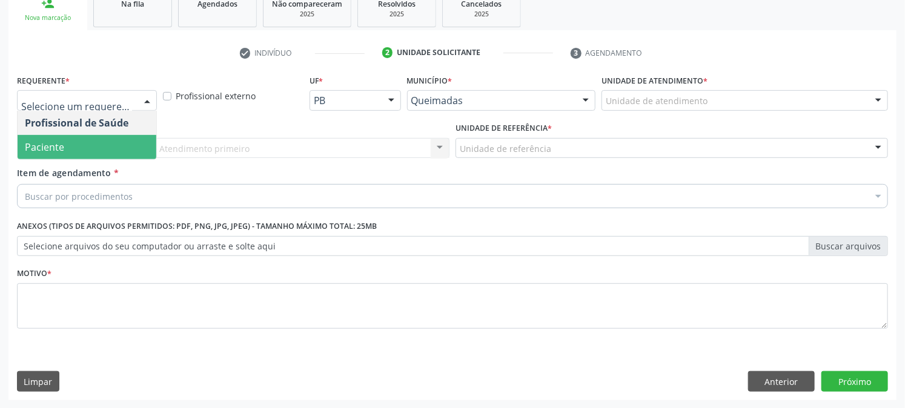
click at [53, 142] on span "Paciente" at bounding box center [44, 147] width 39 height 13
